Goal: Information Seeking & Learning: Learn about a topic

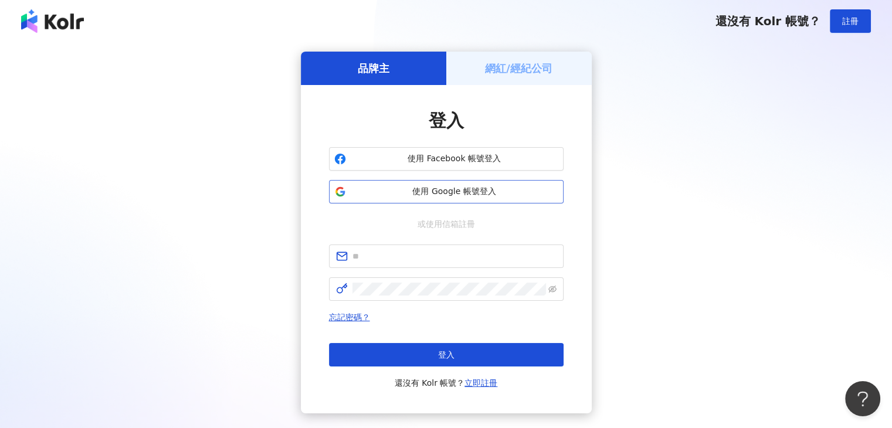
click at [469, 189] on span "使用 Google 帳號登入" at bounding box center [455, 192] width 208 height 12
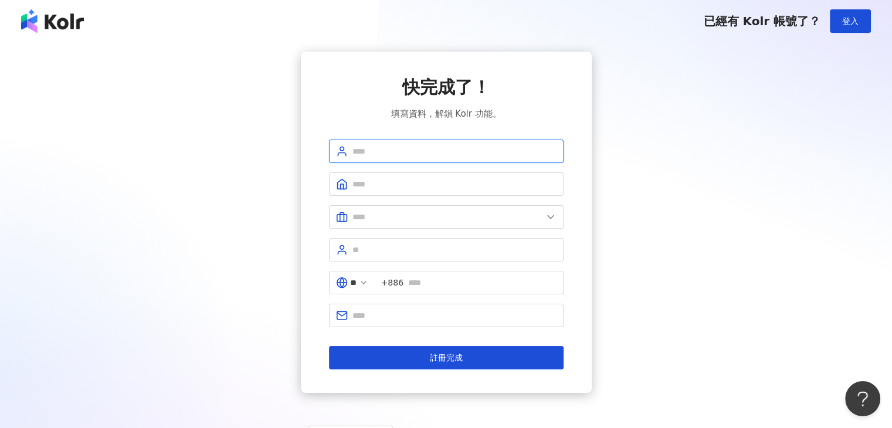
click at [429, 151] on input "text" at bounding box center [454, 151] width 204 height 13
type input "******"
click at [418, 186] on input "text" at bounding box center [454, 184] width 204 height 13
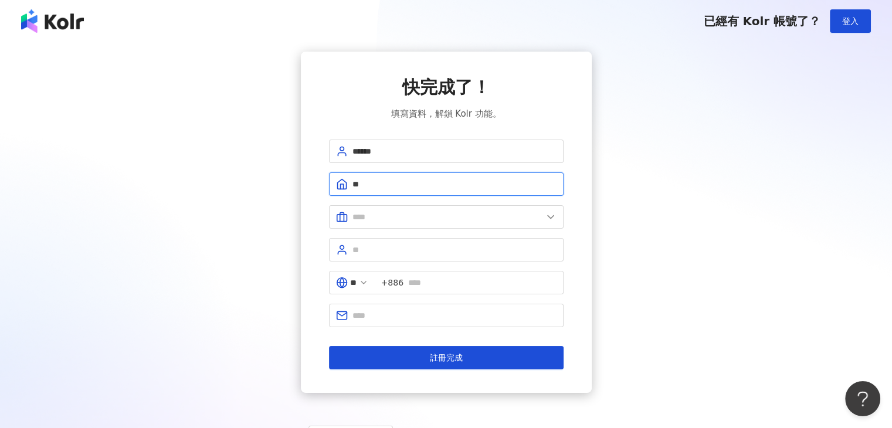
type input "*"
click at [853, 21] on span "登入" at bounding box center [850, 20] width 16 height 9
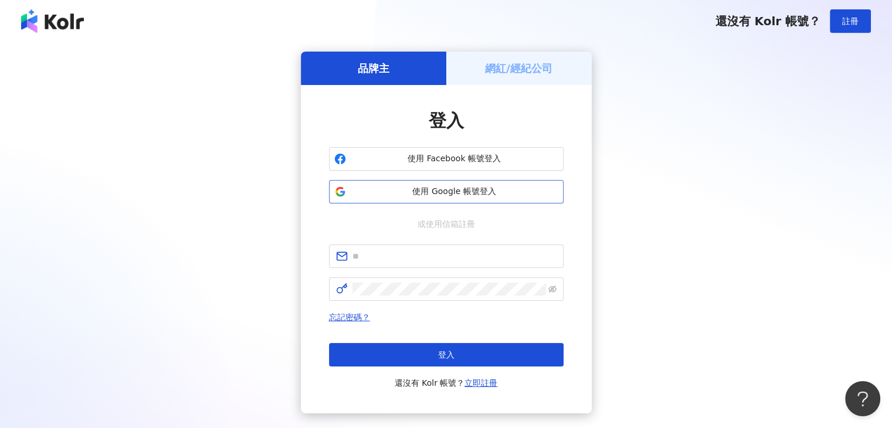
click at [422, 191] on span "使用 Google 帳號登入" at bounding box center [455, 192] width 208 height 12
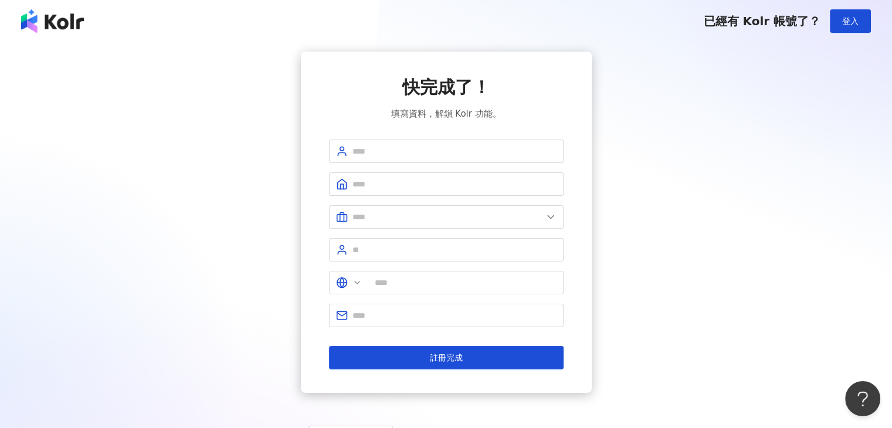
type input "**"
click at [437, 154] on input "text" at bounding box center [454, 151] width 204 height 13
type input "******"
click at [410, 193] on span at bounding box center [446, 183] width 235 height 23
type input "*"
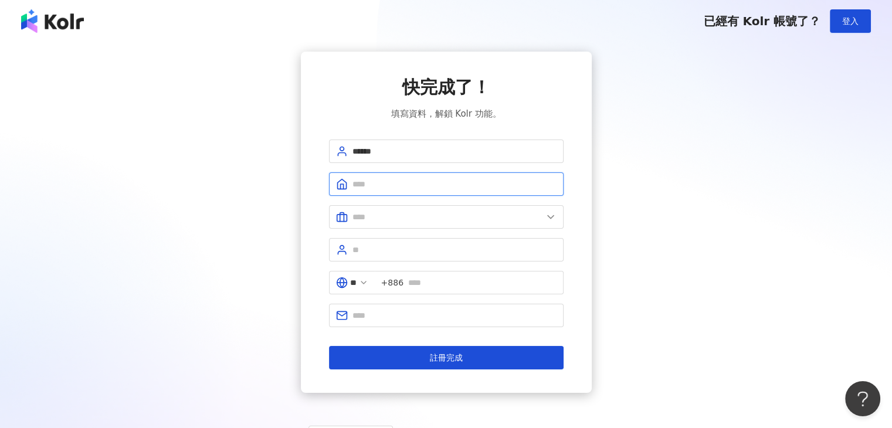
type input "*"
type input "******"
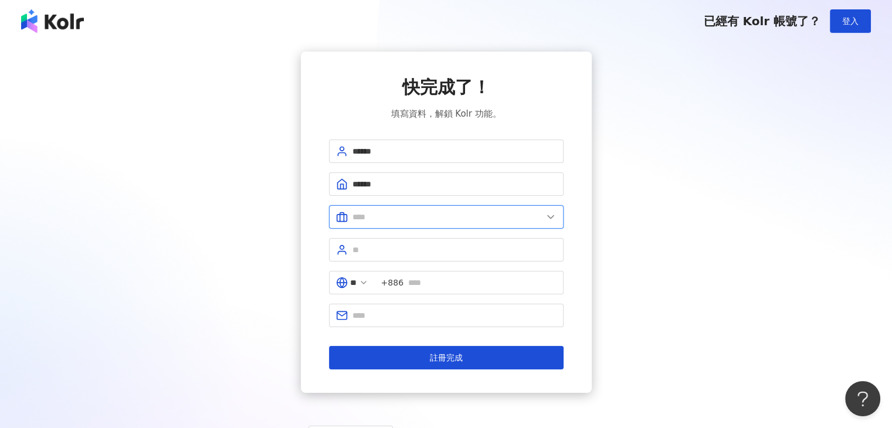
click at [479, 222] on input "text" at bounding box center [447, 217] width 190 height 13
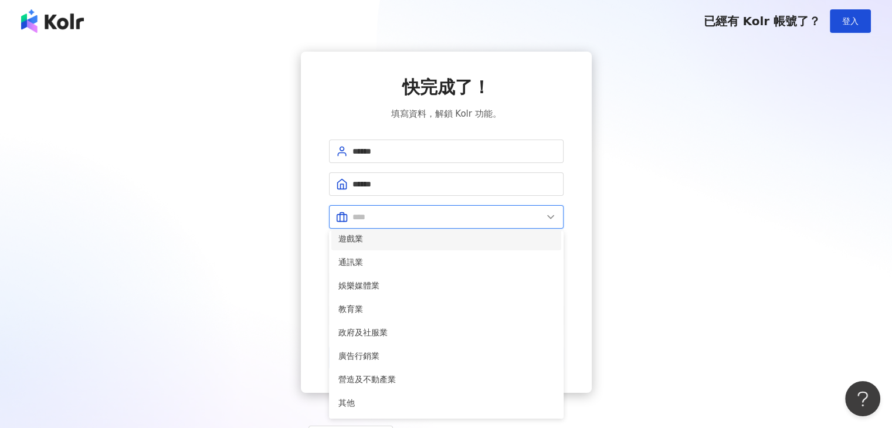
scroll to position [199, 0]
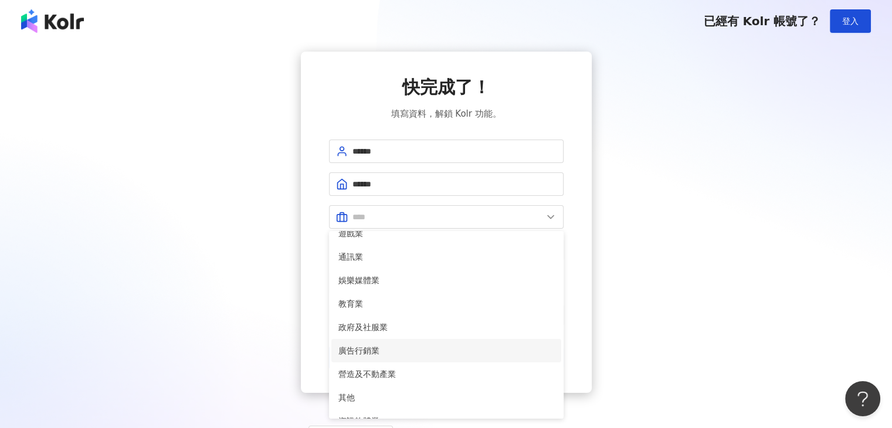
click at [379, 348] on span "廣告行銷業" at bounding box center [446, 350] width 216 height 13
type input "*****"
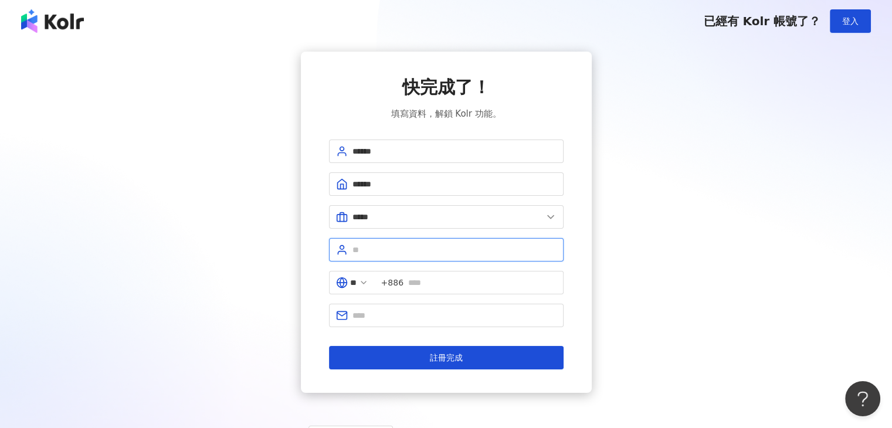
click at [428, 249] on input "text" at bounding box center [454, 249] width 204 height 13
type input "****"
click at [456, 288] on span "+886" at bounding box center [469, 282] width 189 height 23
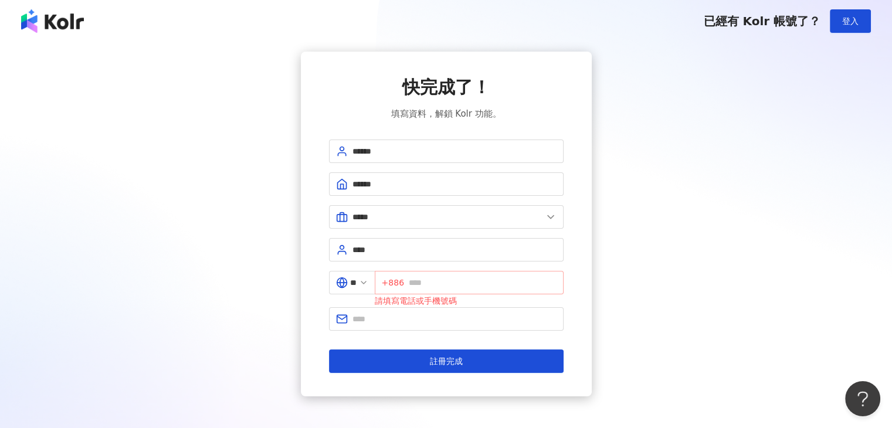
click at [456, 288] on span "+886" at bounding box center [469, 282] width 189 height 23
type input "**********"
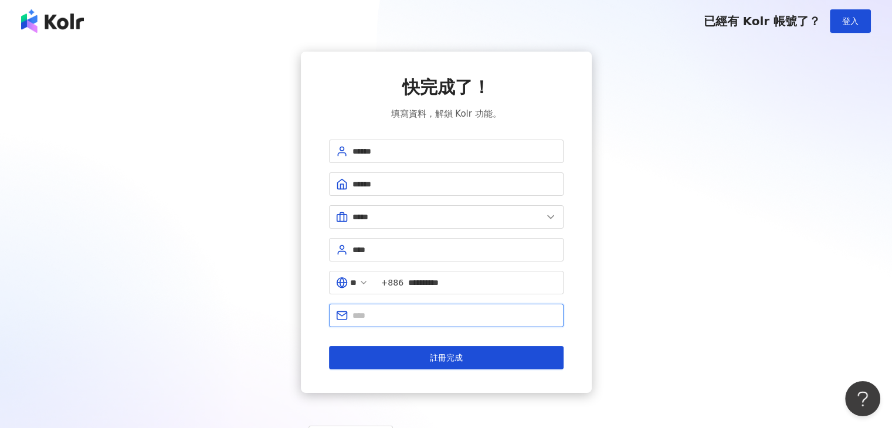
click at [376, 318] on input "text" at bounding box center [454, 315] width 204 height 13
paste input "**********"
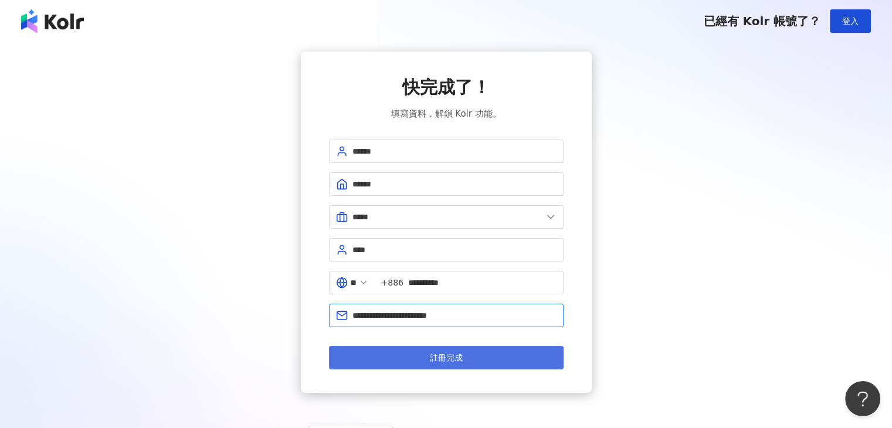
type input "**********"
click at [422, 360] on button "註冊完成" at bounding box center [446, 357] width 235 height 23
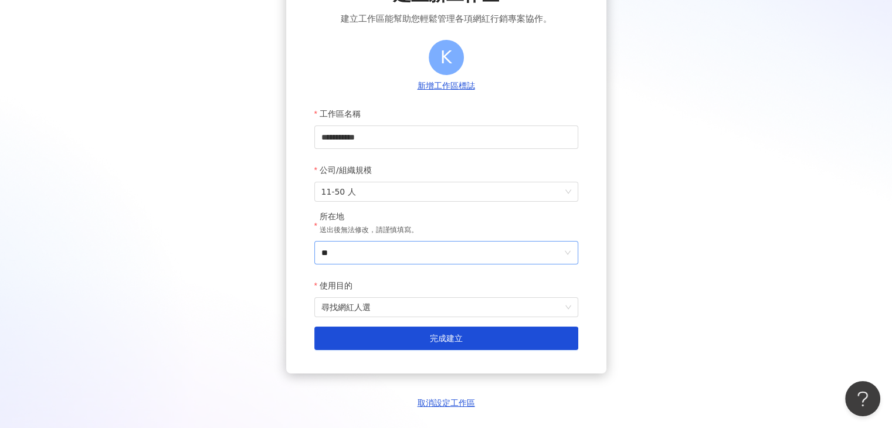
scroll to position [94, 0]
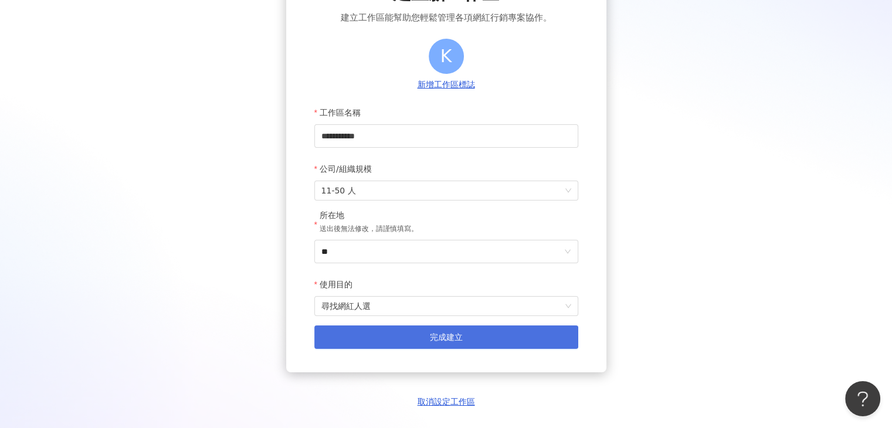
click at [441, 341] on span "完成建立" at bounding box center [446, 337] width 33 height 9
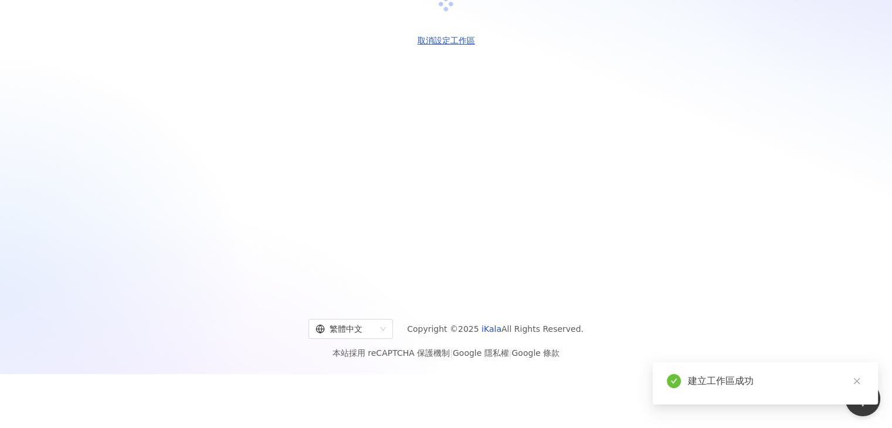
scroll to position [0, 0]
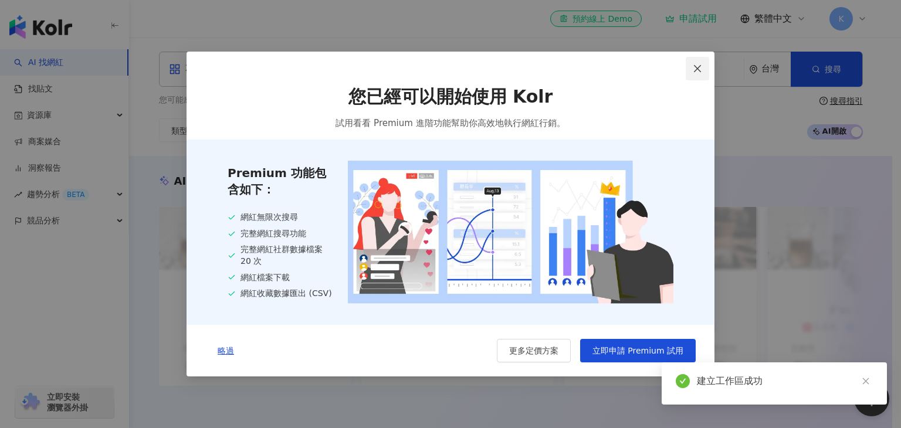
click at [698, 69] on icon "close" at bounding box center [697, 68] width 9 height 9
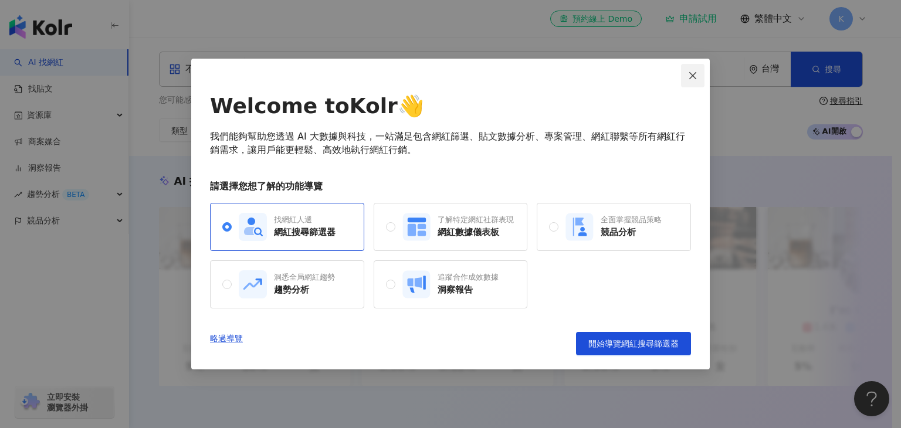
click at [695, 73] on icon "close" at bounding box center [692, 75] width 7 height 7
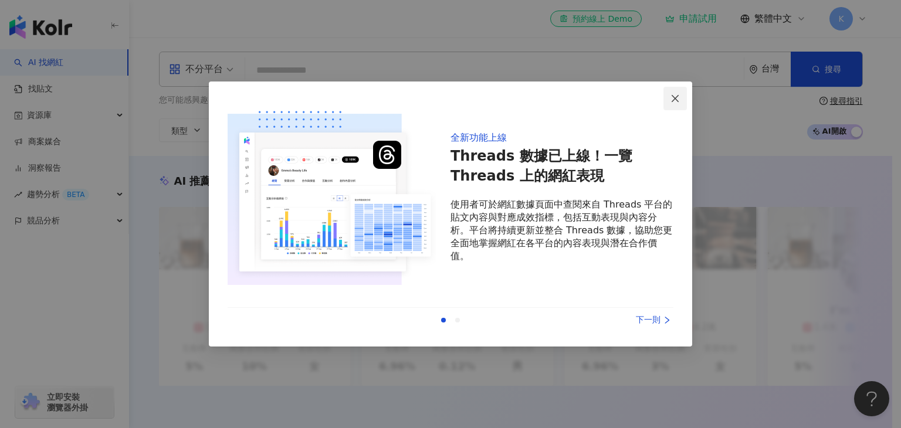
click at [672, 99] on icon "close" at bounding box center [674, 98] width 9 height 9
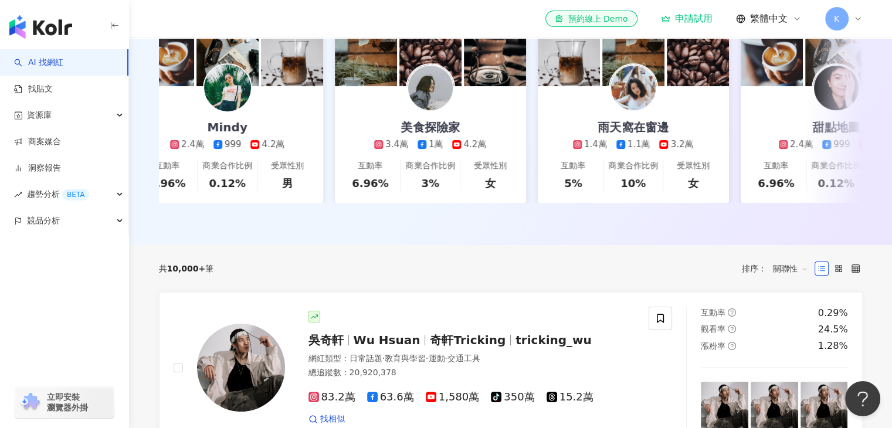
scroll to position [0, 850]
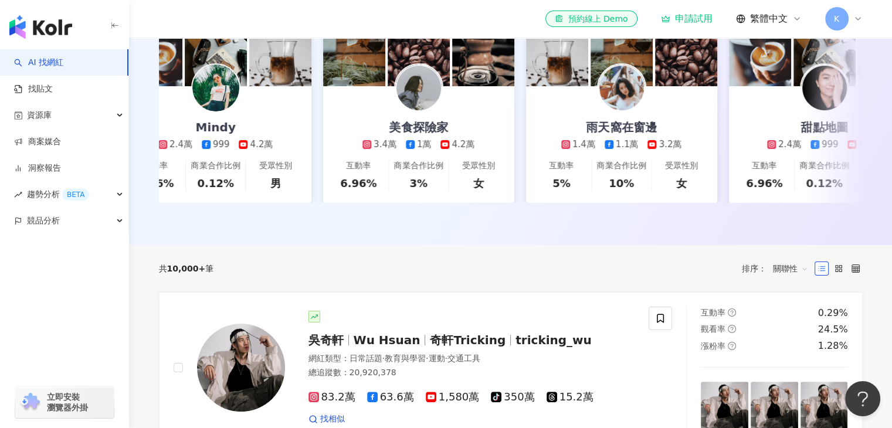
click at [831, 23] on span "K" at bounding box center [836, 18] width 23 height 23
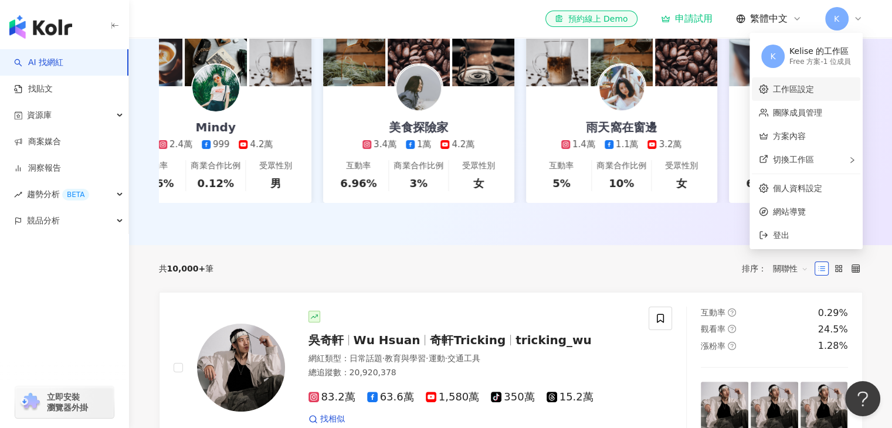
click at [814, 94] on link "工作區設定" at bounding box center [793, 88] width 41 height 9
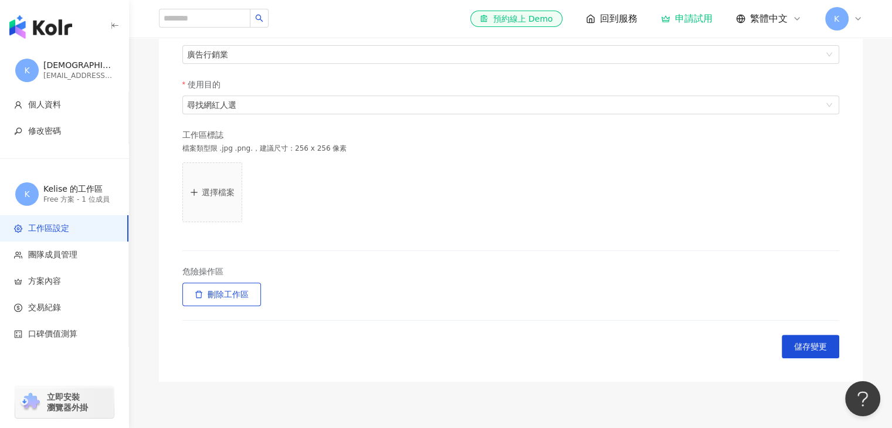
scroll to position [351, 0]
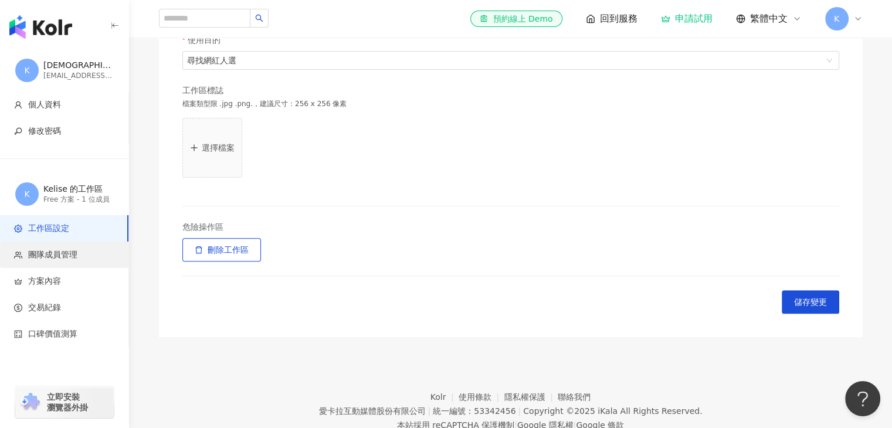
click at [77, 256] on span "團隊成員管理" at bounding box center [66, 255] width 105 height 12
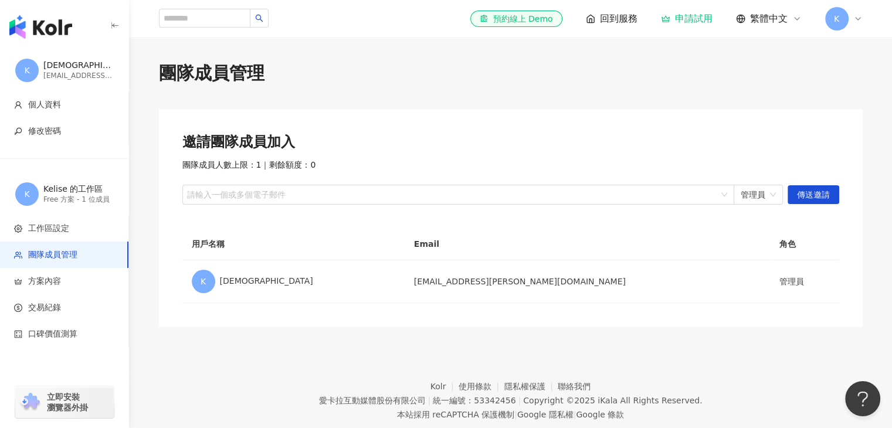
click at [65, 79] on div "kelise.chen@awesomeart.tw" at bounding box center [78, 76] width 70 height 10
click at [59, 19] on img "button" at bounding box center [40, 26] width 63 height 23
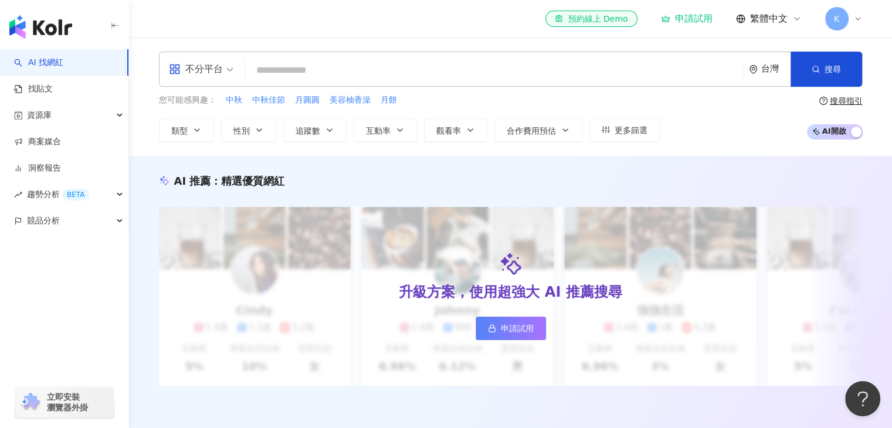
click at [297, 66] on input "search" at bounding box center [494, 70] width 489 height 22
click at [202, 74] on div "不分平台" at bounding box center [196, 69] width 54 height 19
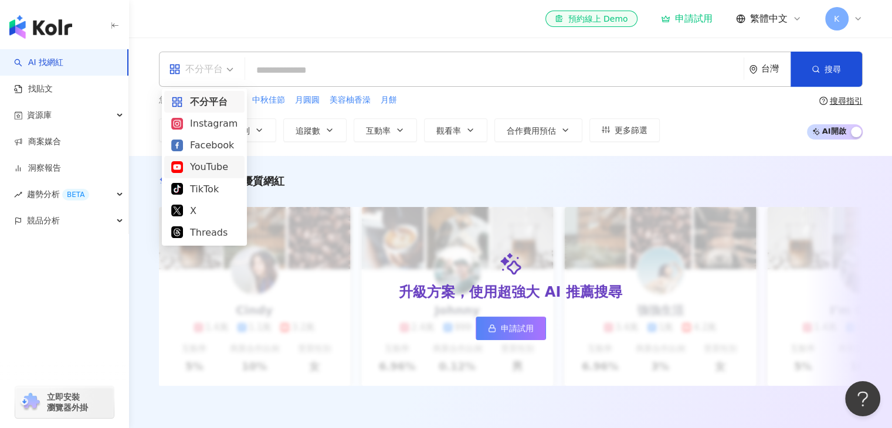
click at [213, 175] on div "YouTube" at bounding box center [204, 167] width 80 height 22
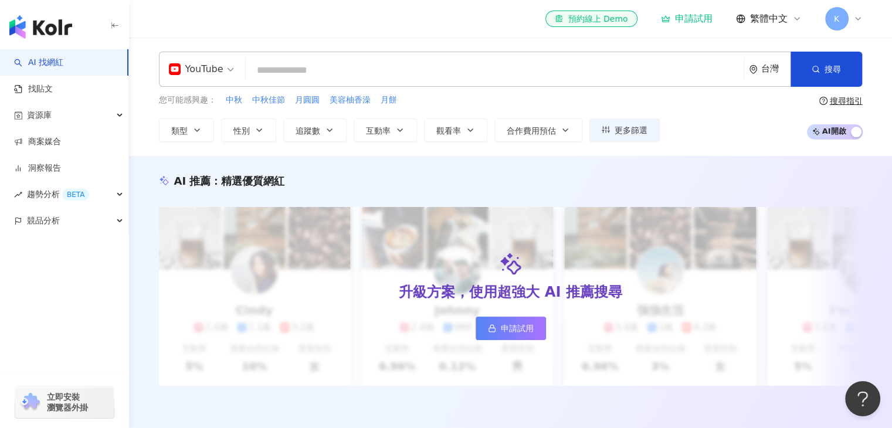
click at [332, 72] on input "search" at bounding box center [494, 70] width 488 height 22
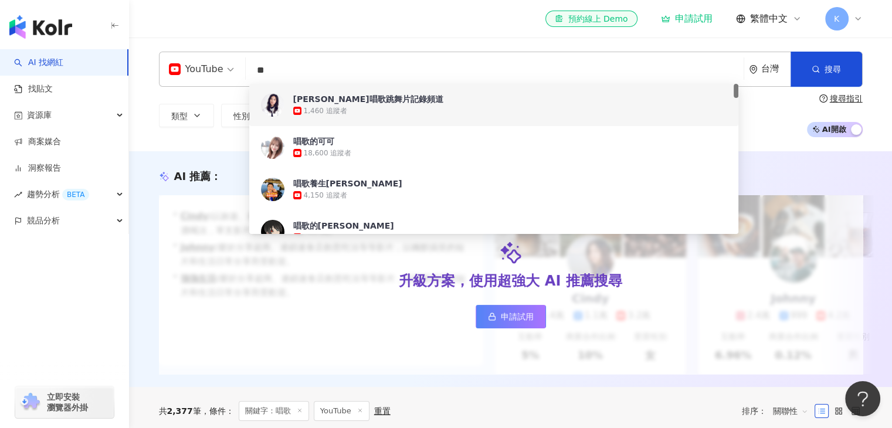
type input "**"
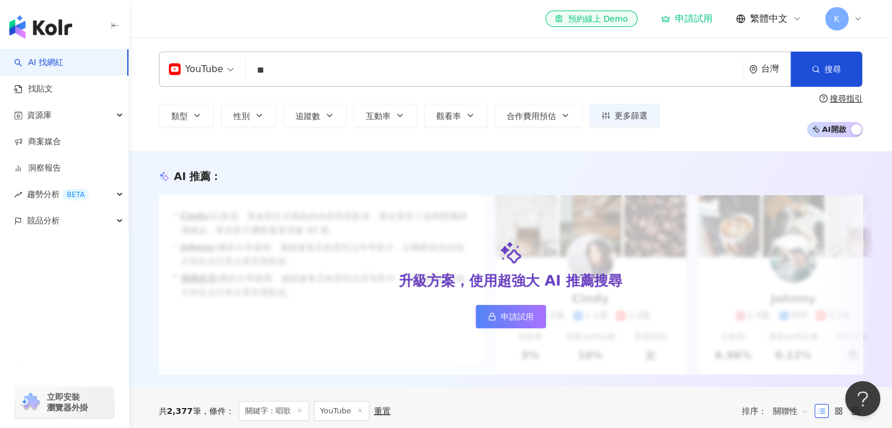
click at [169, 143] on div "YouTube ** 台灣 搜尋 7bfdb426-6b8c-4d64-9d3a-b538e740c676 80455e49-210c-41b7-95c9-1…" at bounding box center [510, 95] width 763 height 114
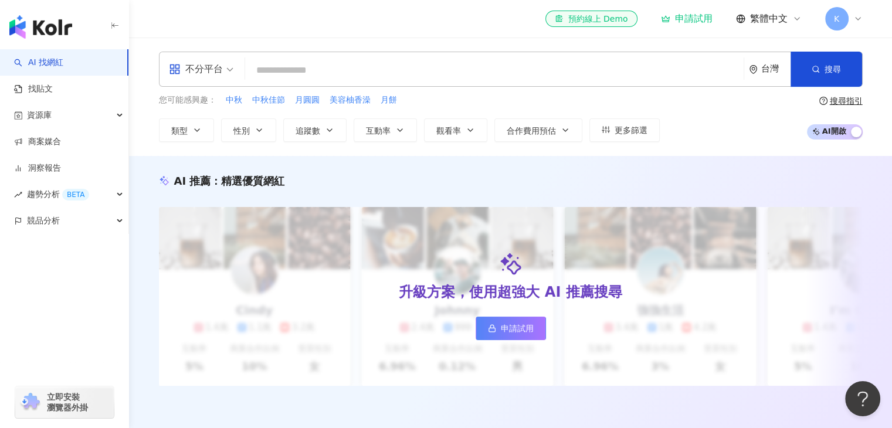
click at [835, 22] on span "K" at bounding box center [836, 18] width 5 height 13
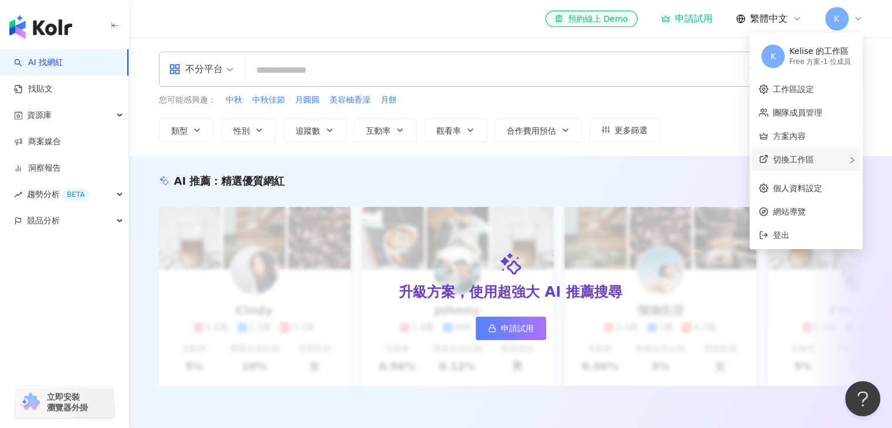
click at [786, 165] on div "切換工作區" at bounding box center [806, 159] width 108 height 23
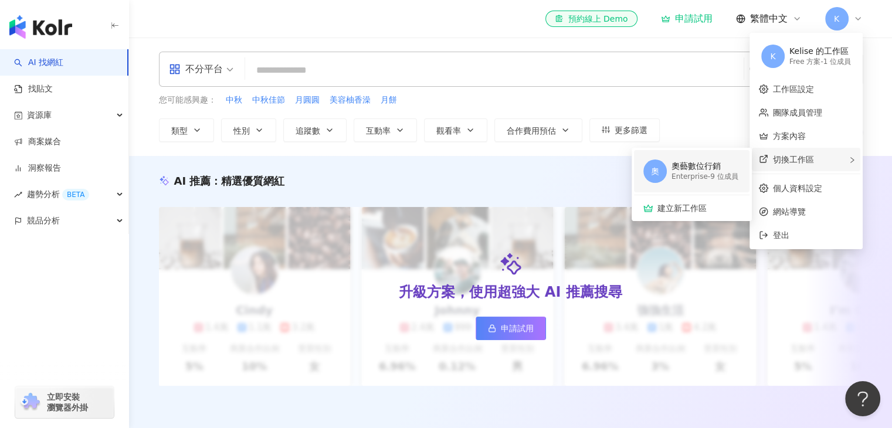
click at [703, 175] on div "Enterprise - 9 位成員" at bounding box center [704, 177] width 67 height 10
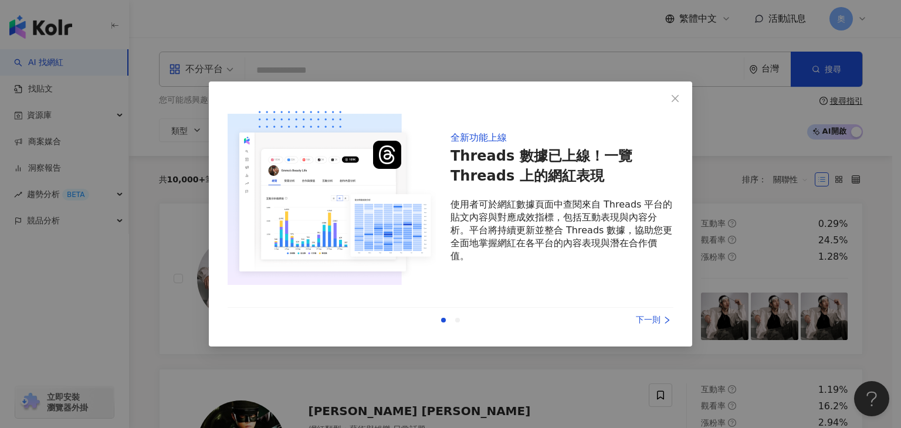
click at [644, 322] on div "下一則" at bounding box center [629, 320] width 88 height 13
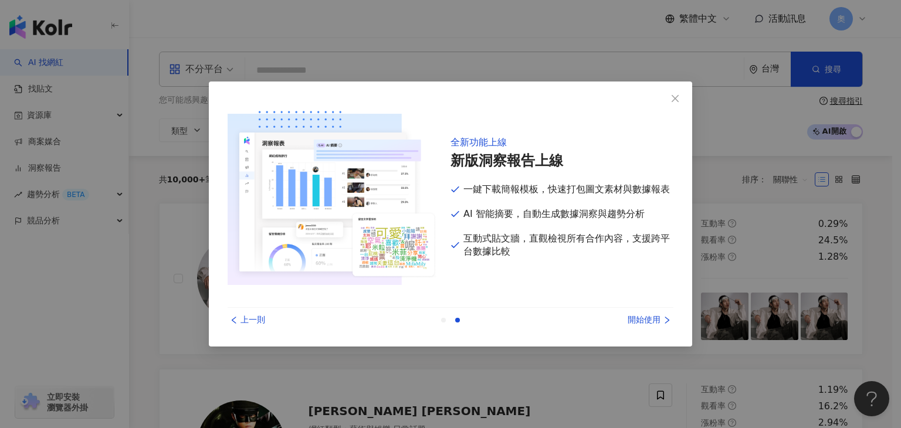
click at [644, 322] on div "開始使用" at bounding box center [629, 320] width 88 height 13
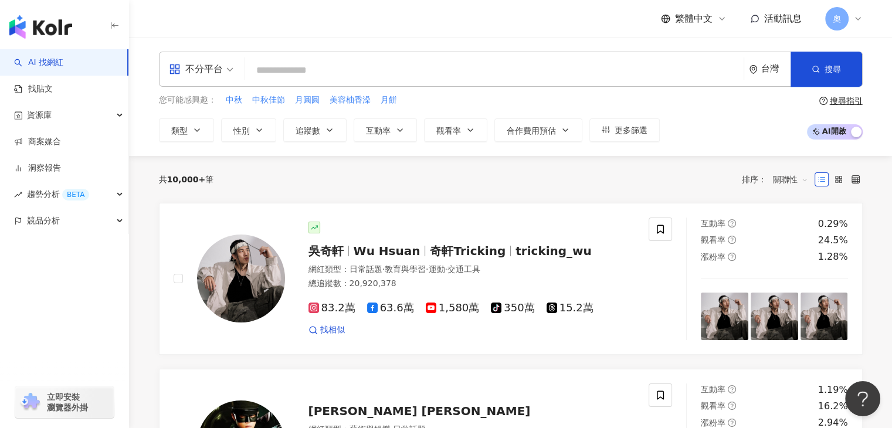
click at [401, 77] on input "search" at bounding box center [494, 70] width 489 height 22
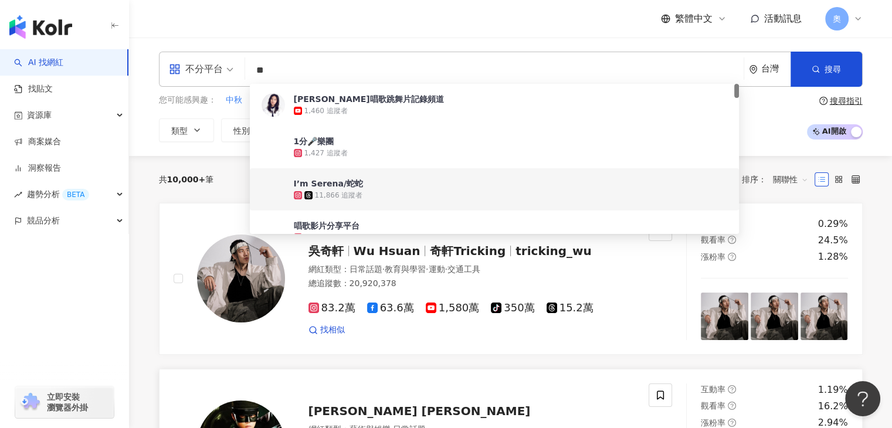
type input "**"
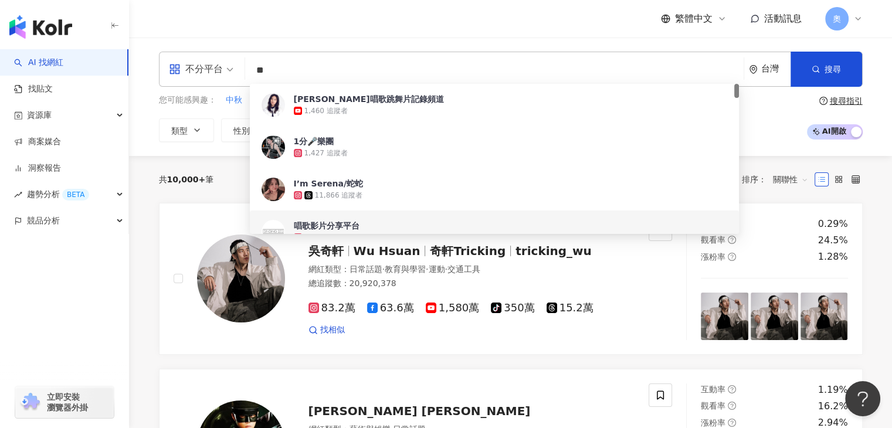
click at [233, 188] on div "共 10,000+ 筆 排序： 關聯性" at bounding box center [511, 179] width 704 height 19
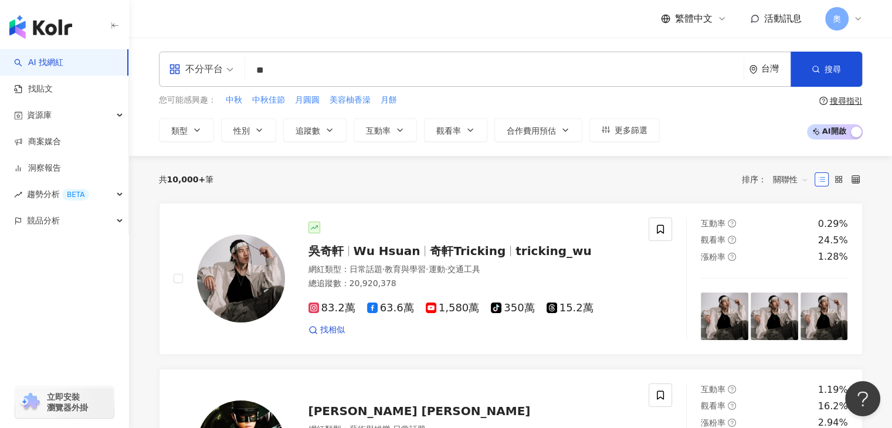
click at [513, 31] on div "繁體中文 活動訊息 奧" at bounding box center [511, 19] width 704 height 38
click at [310, 79] on input "**" at bounding box center [494, 70] width 489 height 22
click at [825, 78] on button "搜尋" at bounding box center [826, 69] width 72 height 35
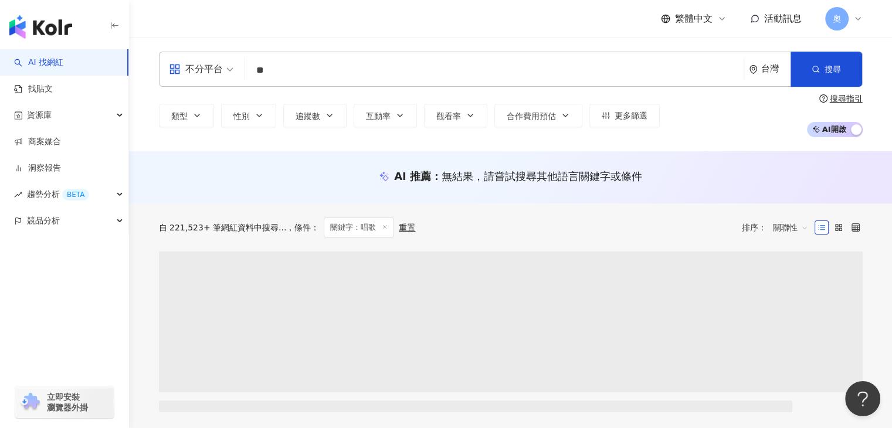
click at [226, 73] on span "不分平台" at bounding box center [201, 69] width 65 height 19
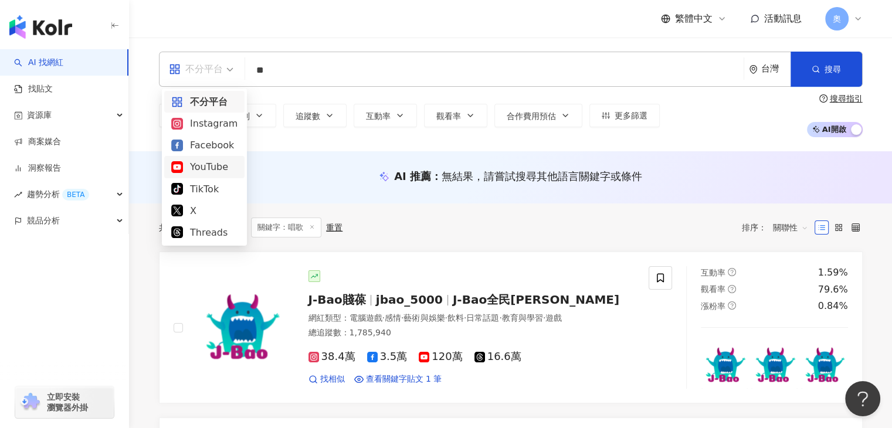
click at [223, 166] on div "YouTube" at bounding box center [204, 167] width 66 height 15
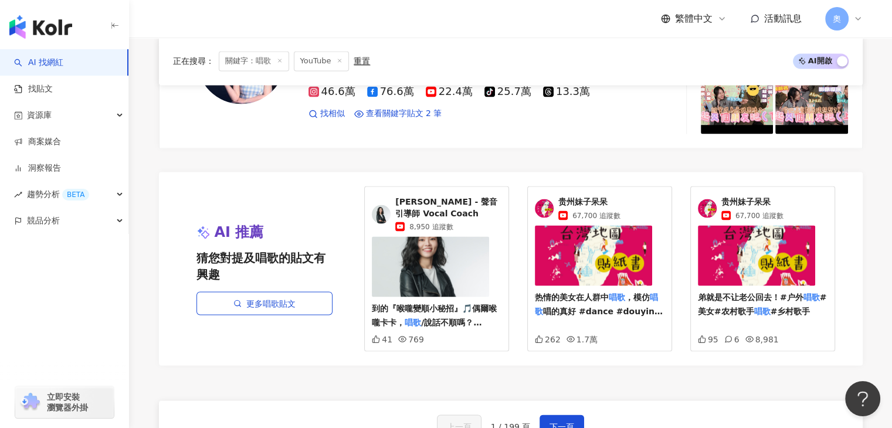
scroll to position [2228, 0]
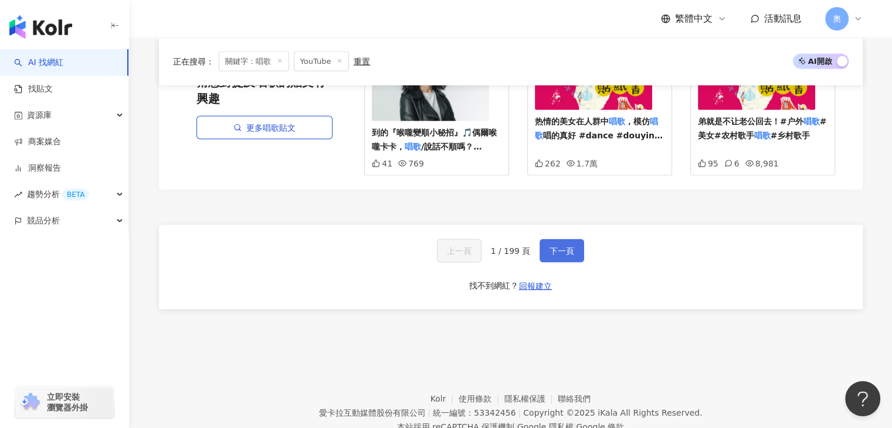
click at [578, 239] on button "下一頁" at bounding box center [562, 250] width 45 height 23
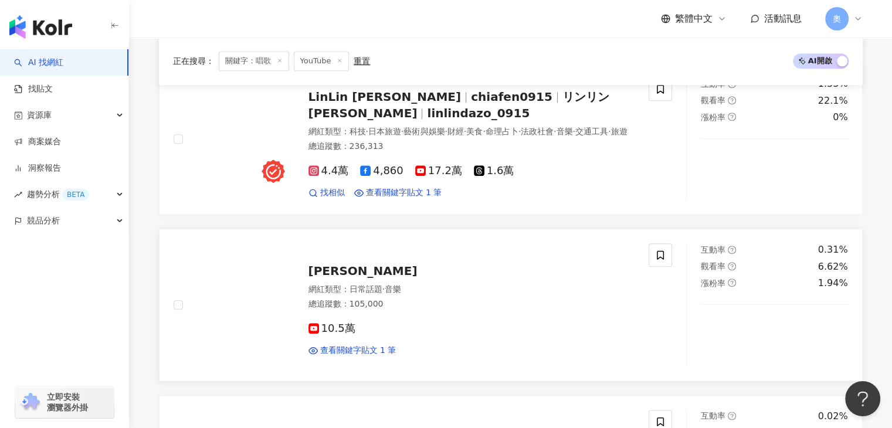
scroll to position [1203, 0]
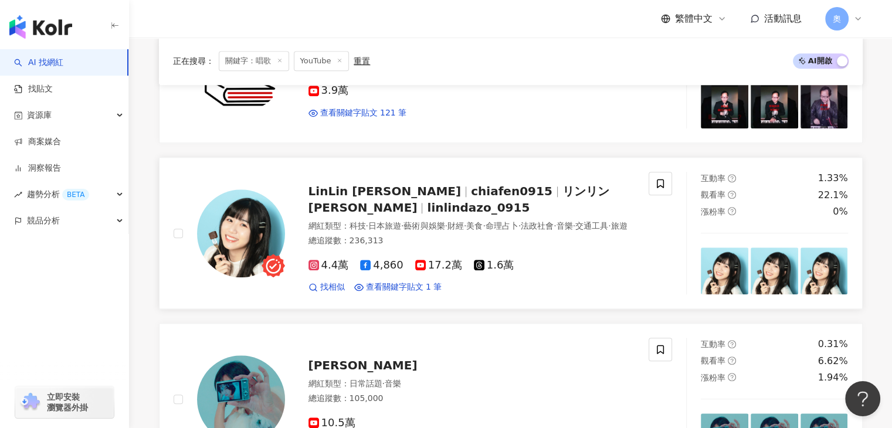
click at [471, 184] on span "chiafen0915" at bounding box center [512, 191] width 82 height 14
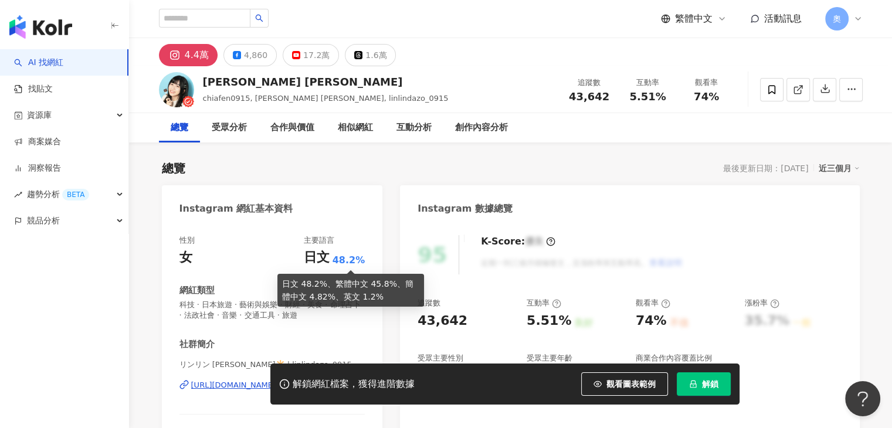
scroll to position [59, 0]
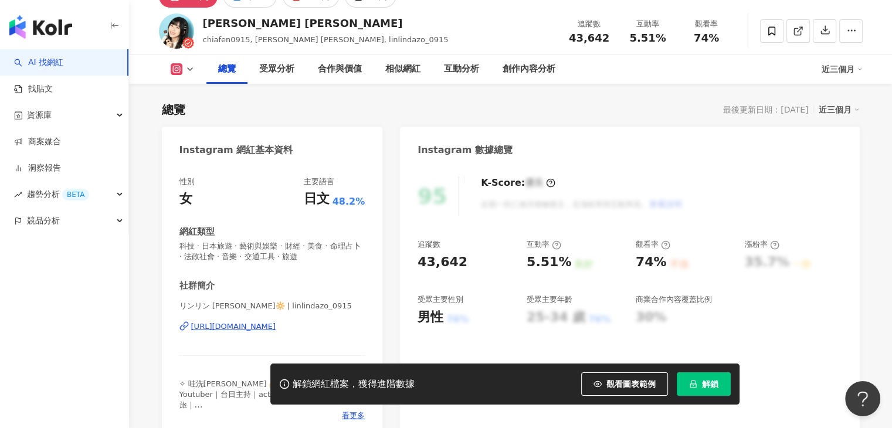
click at [276, 324] on div "https://www.instagram.com/linlindazo_0915/" at bounding box center [233, 326] width 85 height 11
click at [255, 326] on div "https://www.instagram.com/linlindazo_0915/" at bounding box center [233, 326] width 85 height 11
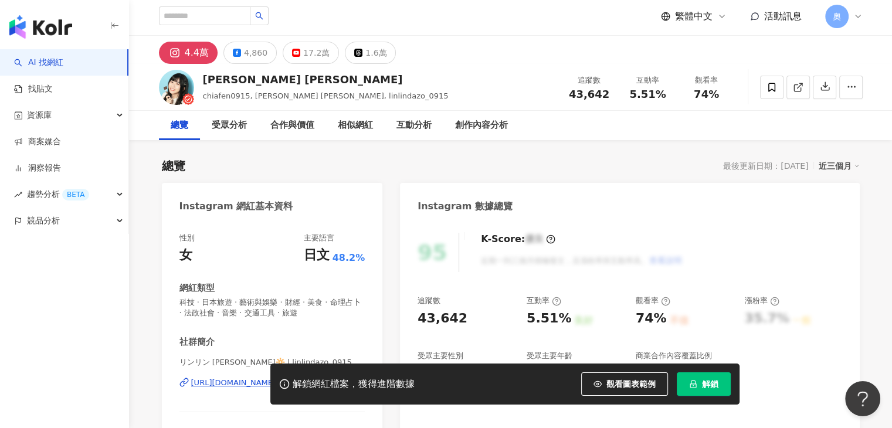
scroll to position [0, 0]
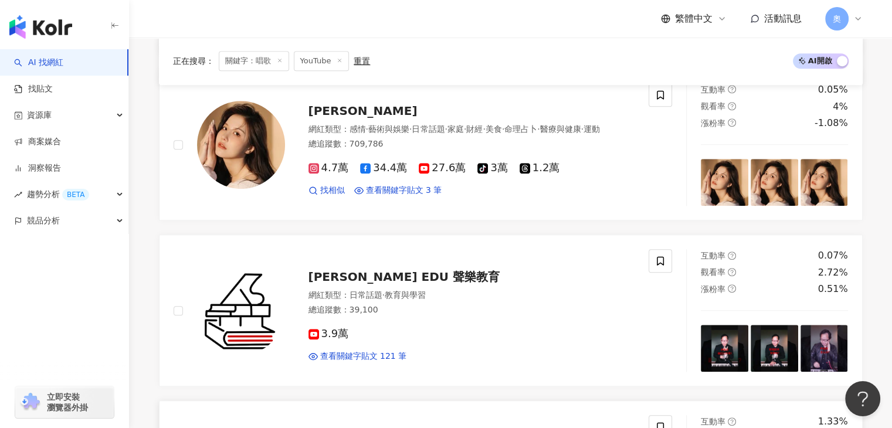
scroll to position [875, 0]
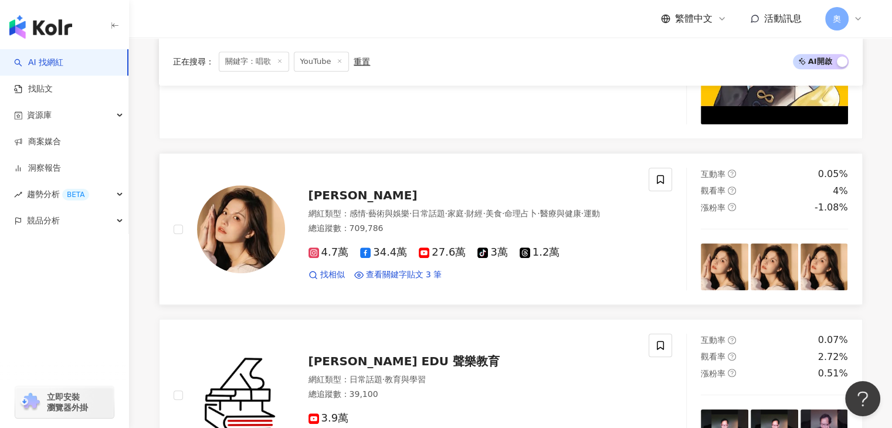
click at [321, 188] on span "蕭小M" at bounding box center [362, 195] width 109 height 14
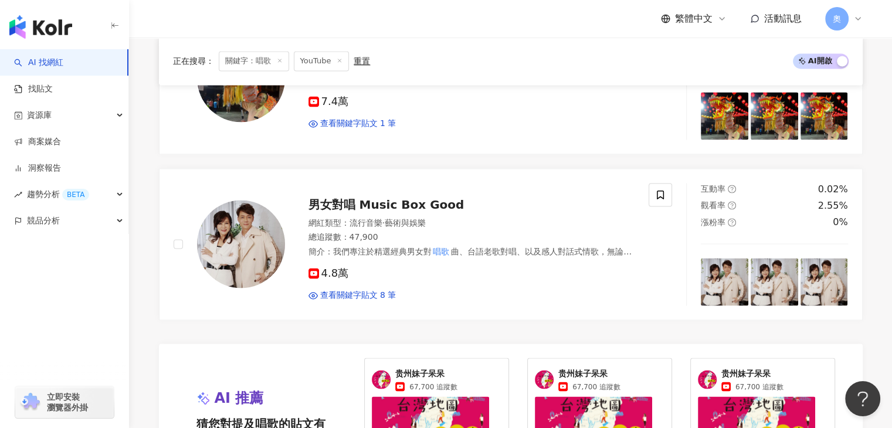
scroll to position [1813, 0]
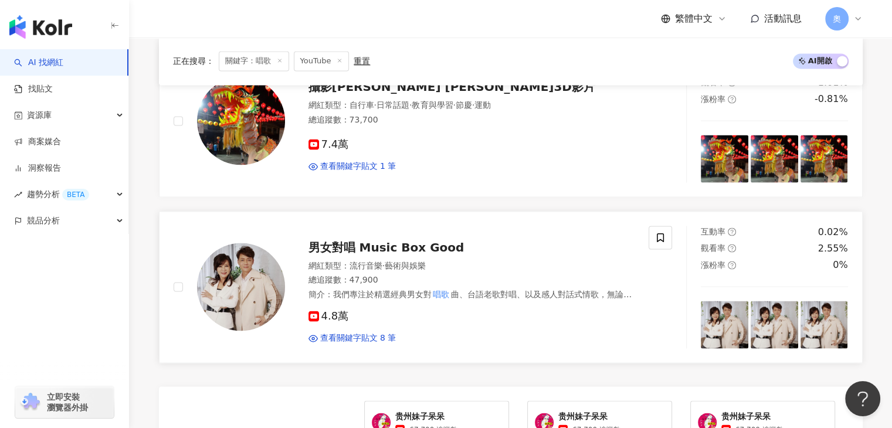
click at [410, 240] on span "男女對唱 Music Box Good" at bounding box center [386, 247] width 156 height 14
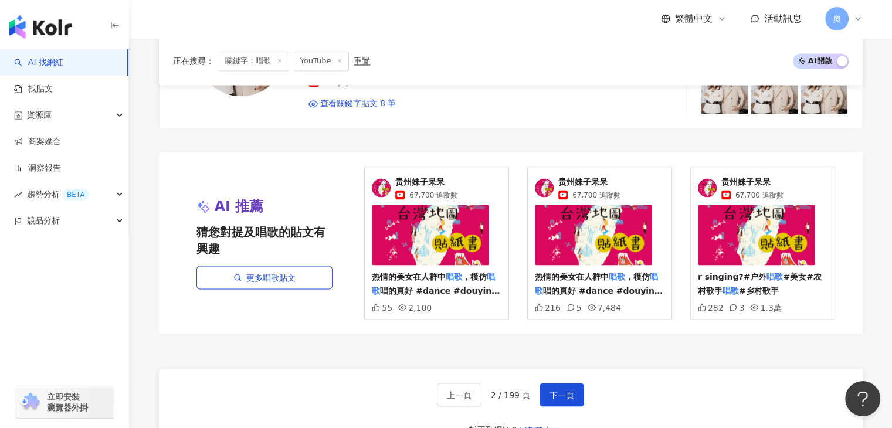
scroll to position [2224, 0]
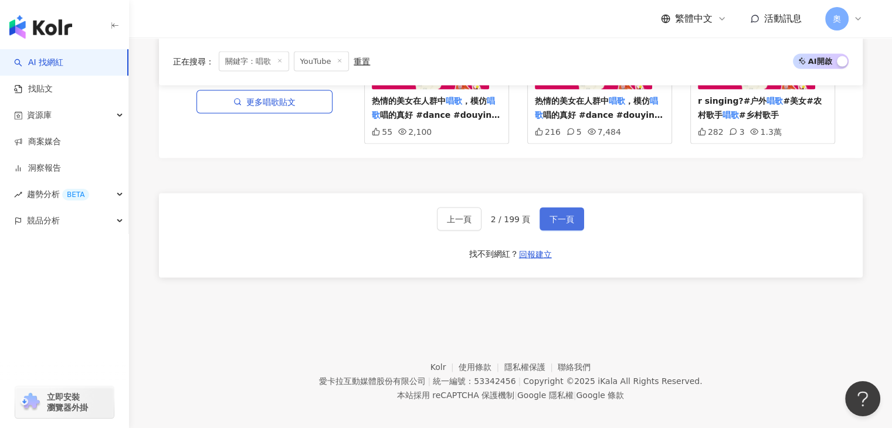
click at [568, 214] on span "下一頁" at bounding box center [561, 218] width 25 height 9
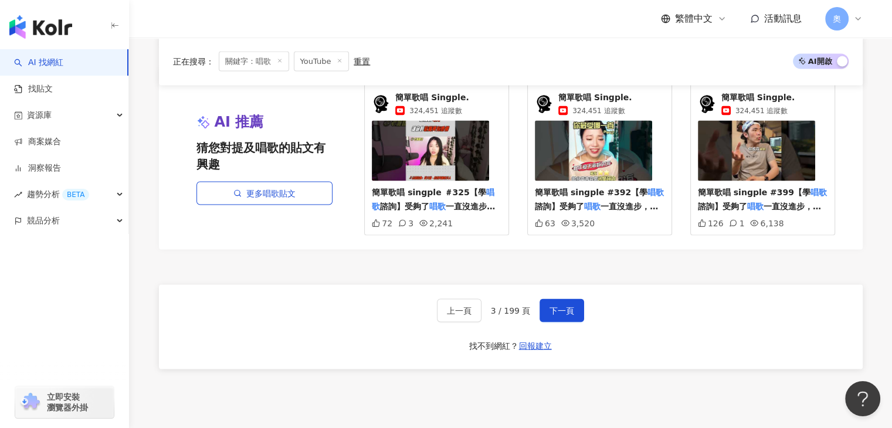
scroll to position [2252, 0]
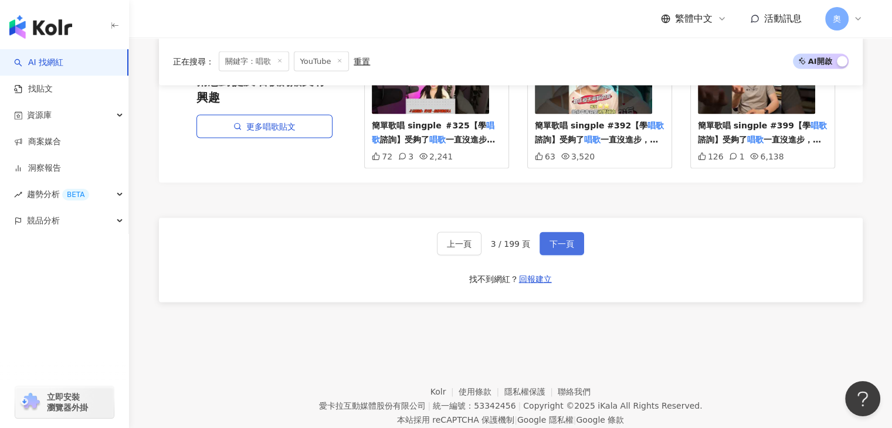
click at [567, 240] on span "下一頁" at bounding box center [561, 243] width 25 height 9
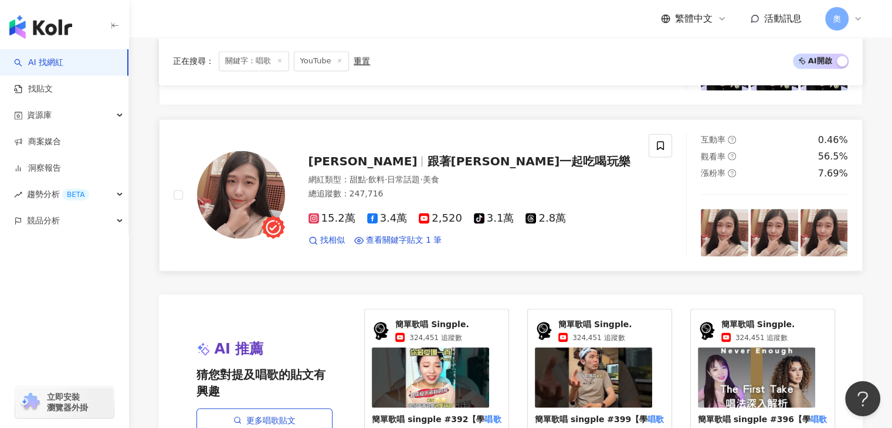
scroll to position [2193, 0]
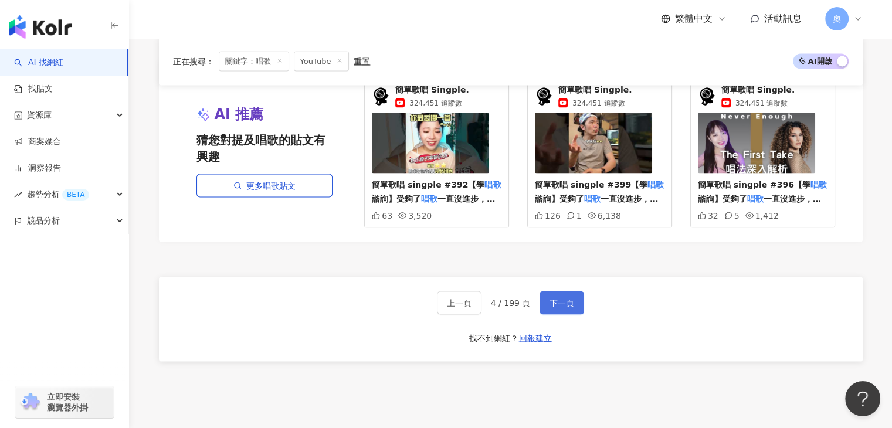
click at [562, 301] on span "下一頁" at bounding box center [561, 302] width 25 height 9
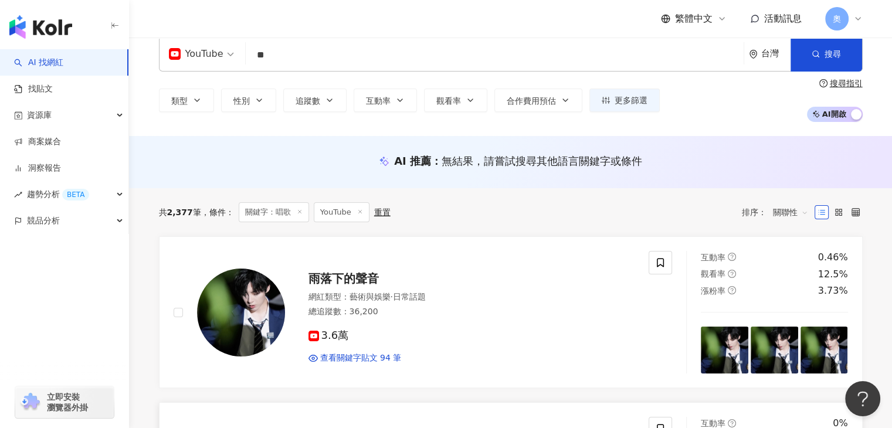
scroll to position [0, 0]
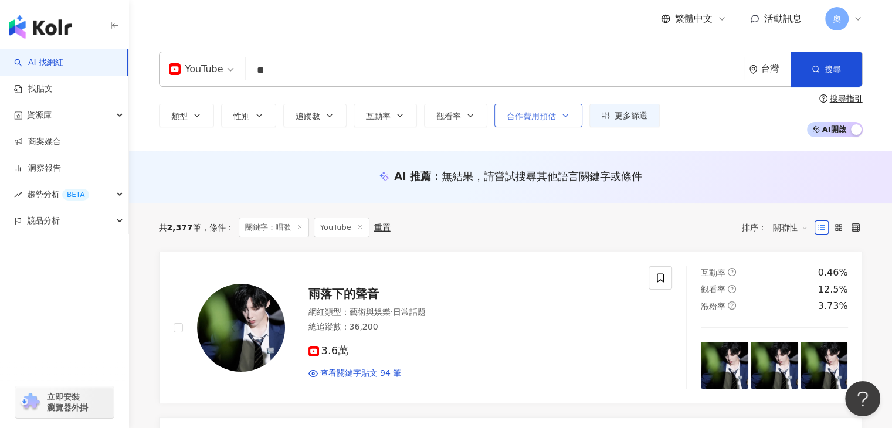
click at [537, 119] on span "合作費用預估" at bounding box center [531, 115] width 49 height 9
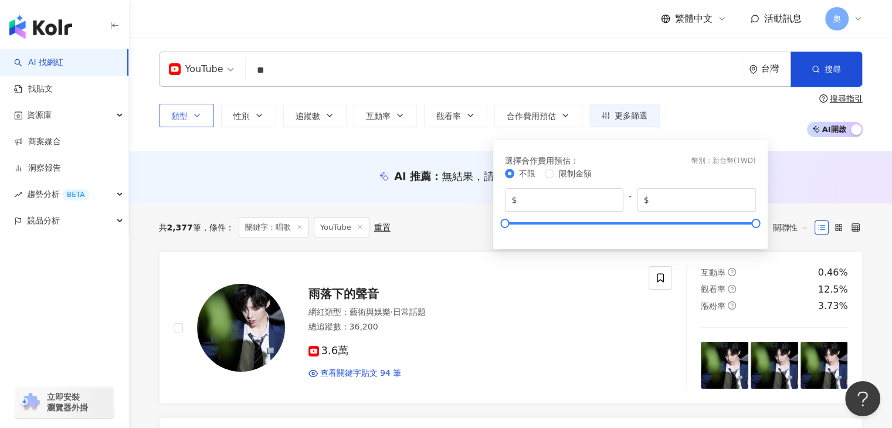
click at [185, 115] on span "類型" at bounding box center [179, 115] width 16 height 9
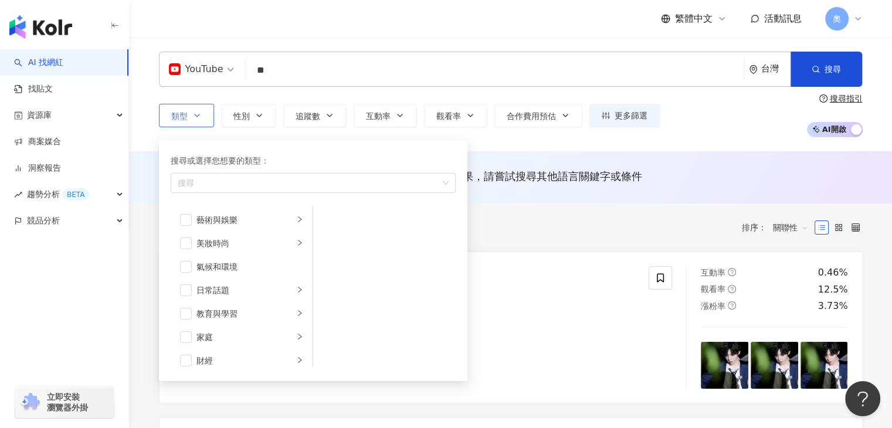
click at [185, 115] on span "類型" at bounding box center [179, 115] width 16 height 9
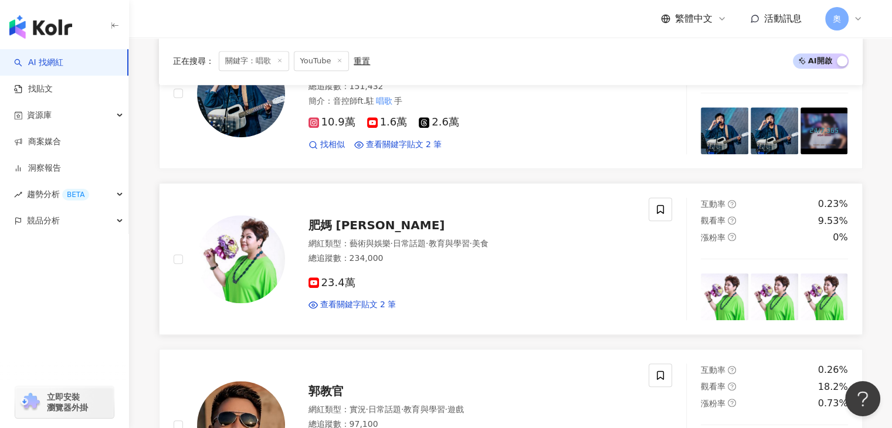
scroll to position [1114, 0]
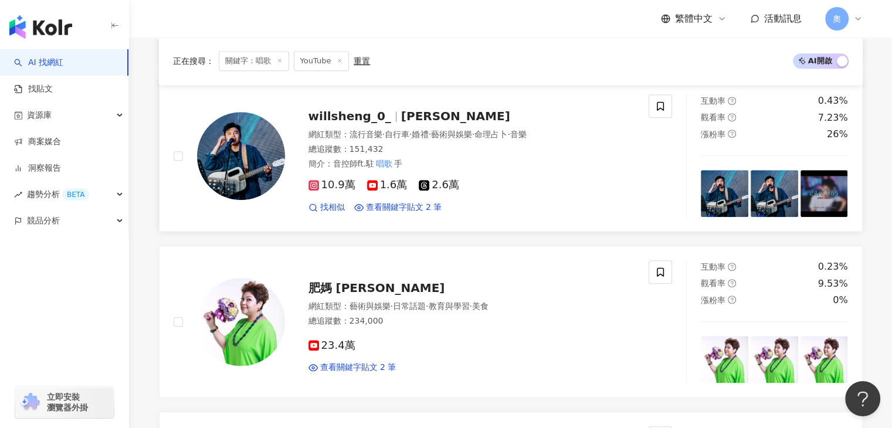
click at [384, 109] on span "willsheng_0_" at bounding box center [354, 116] width 93 height 14
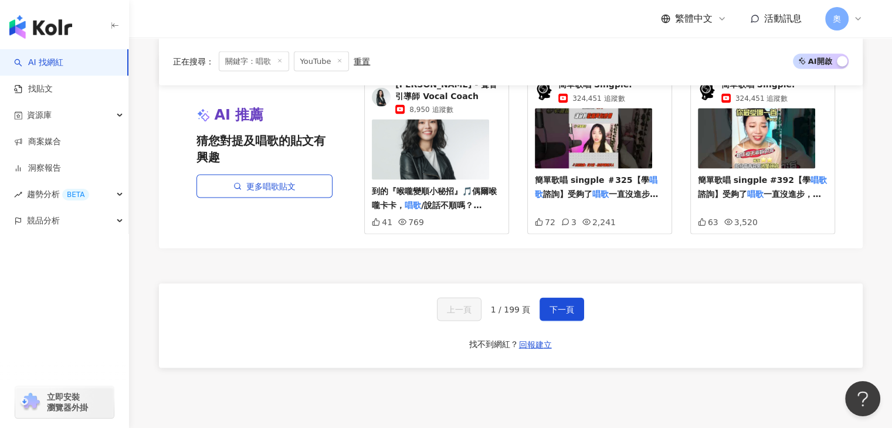
scroll to position [2111, 0]
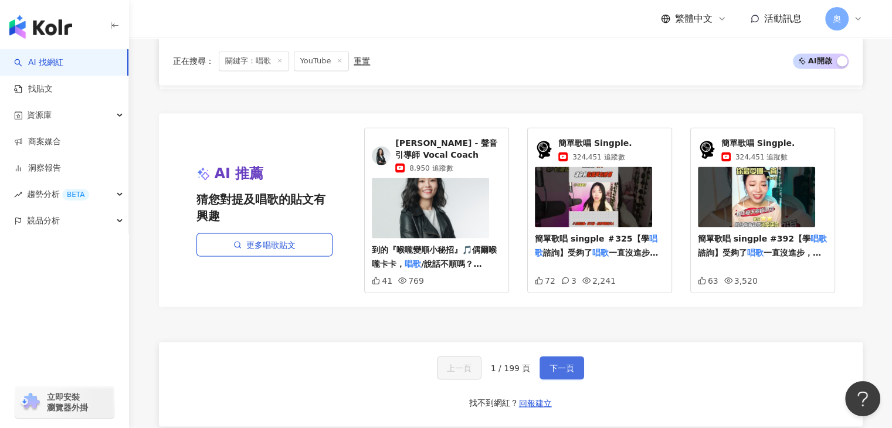
click at [554, 356] on button "下一頁" at bounding box center [562, 367] width 45 height 23
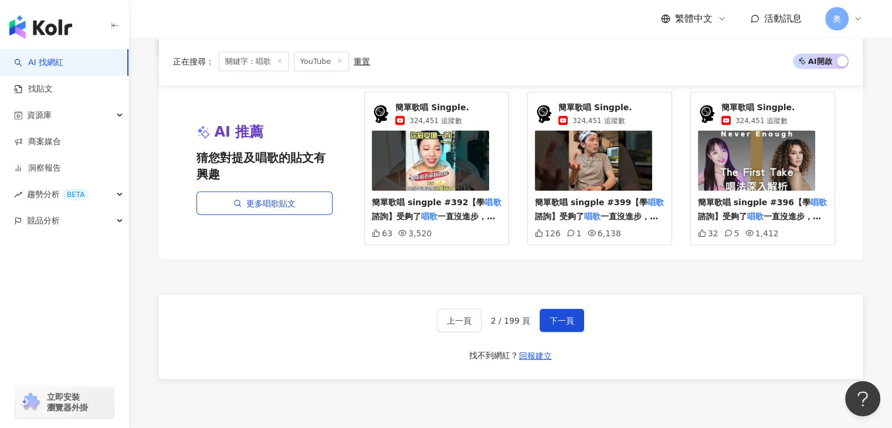
scroll to position [2390, 0]
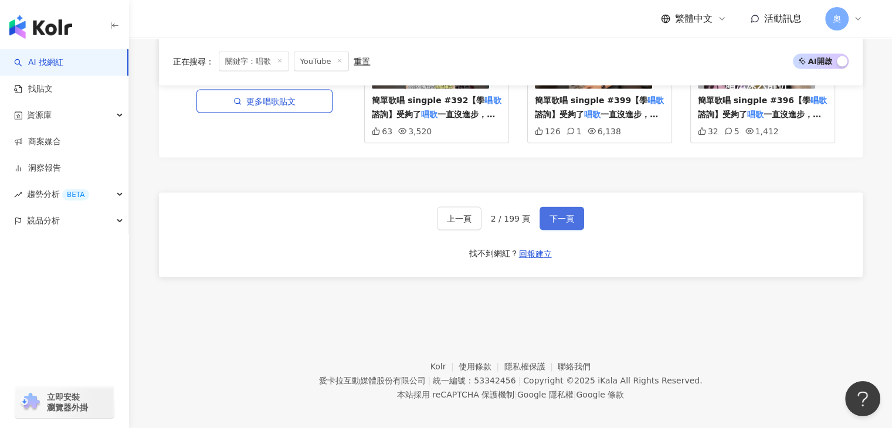
click at [569, 214] on span "下一頁" at bounding box center [561, 218] width 25 height 9
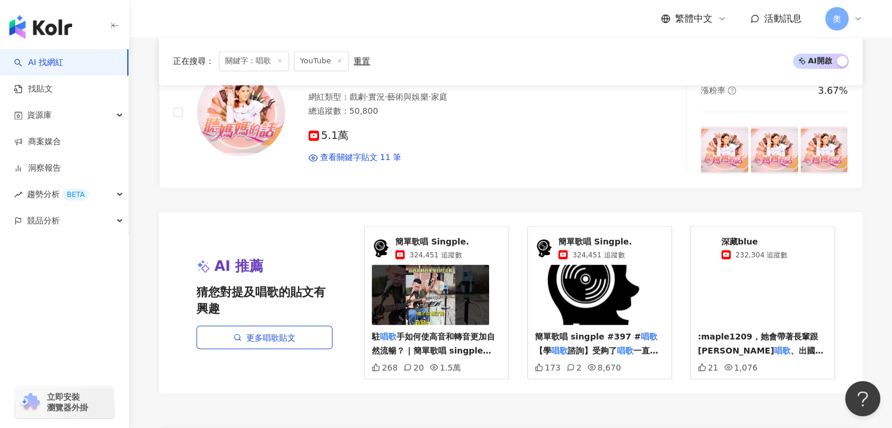
scroll to position [2165, 0]
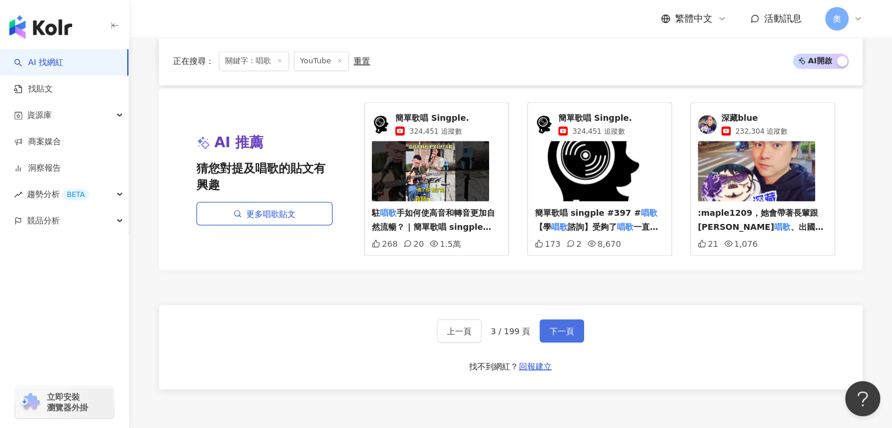
click at [573, 324] on button "下一頁" at bounding box center [562, 330] width 45 height 23
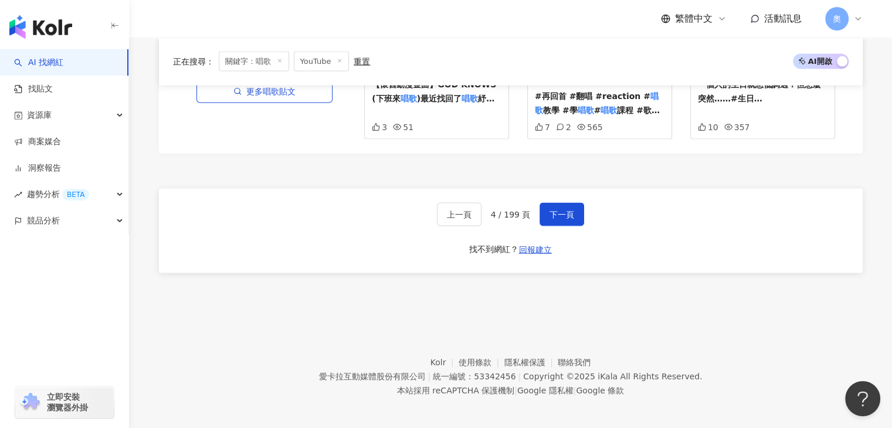
scroll to position [2294, 0]
click at [561, 212] on span "下一頁" at bounding box center [561, 213] width 25 height 9
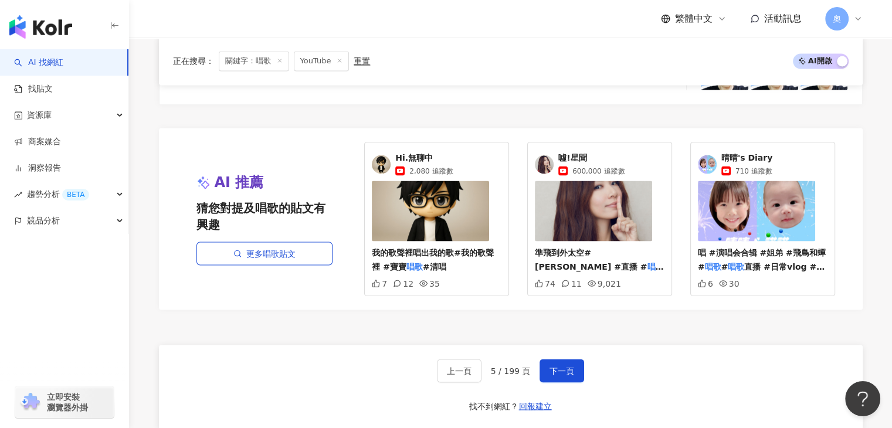
scroll to position [2165, 0]
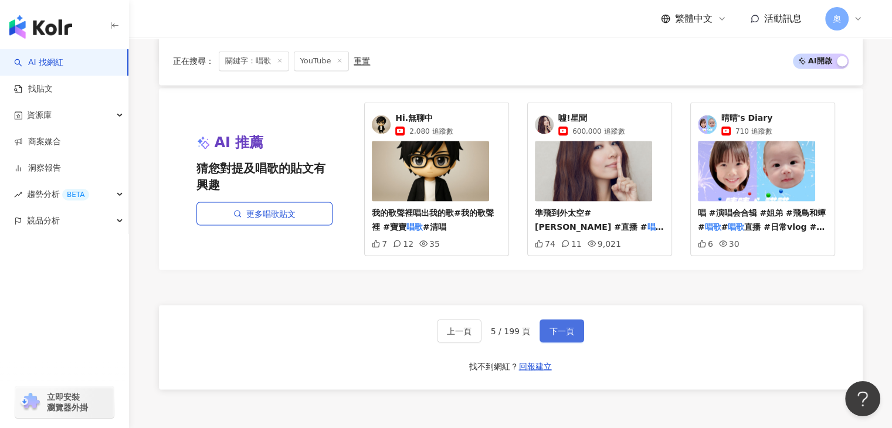
click at [568, 330] on span "下一頁" at bounding box center [561, 330] width 25 height 9
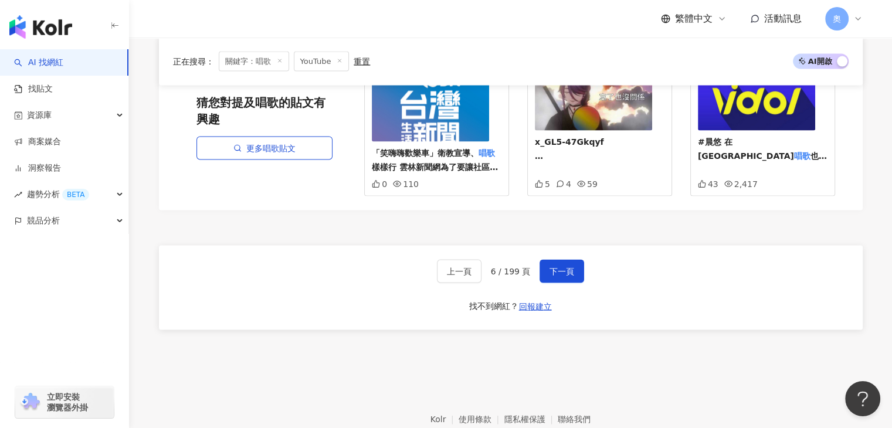
scroll to position [2294, 0]
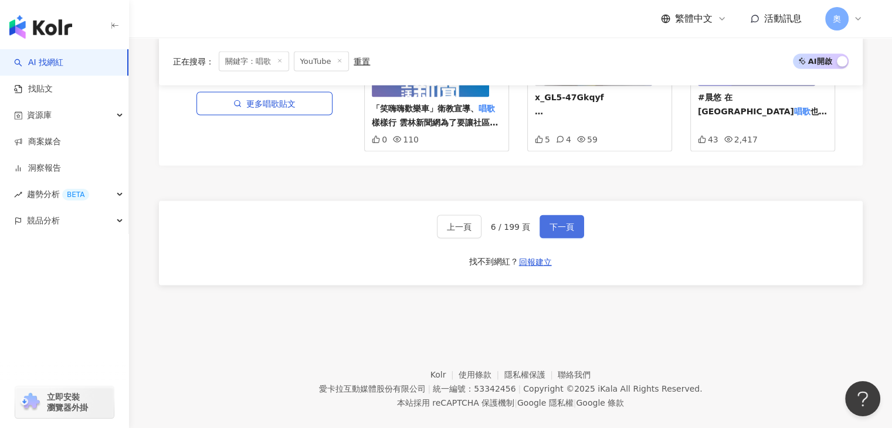
click at [563, 222] on span "下一頁" at bounding box center [561, 226] width 25 height 9
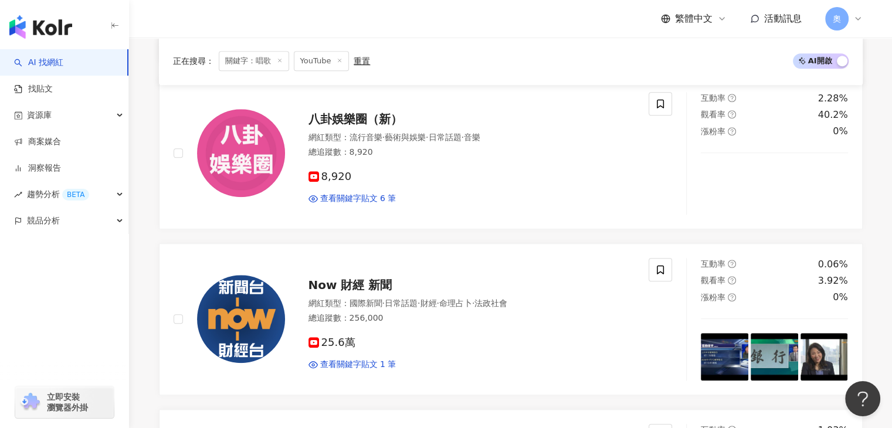
scroll to position [2282, 0]
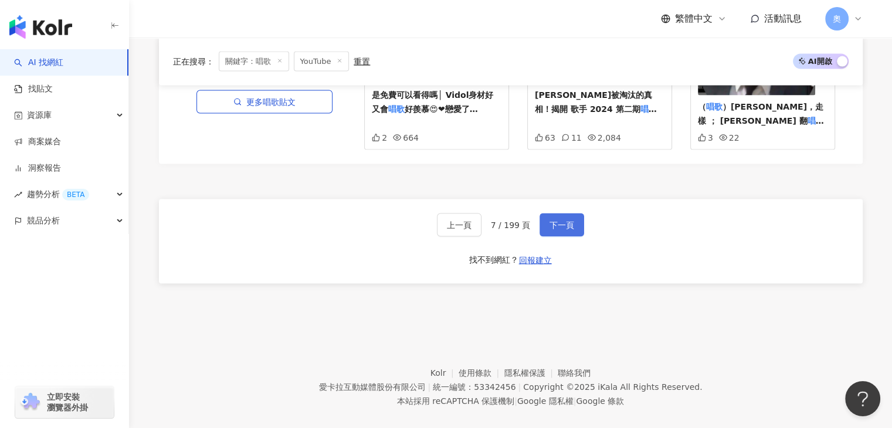
click at [563, 220] on span "下一頁" at bounding box center [561, 224] width 25 height 9
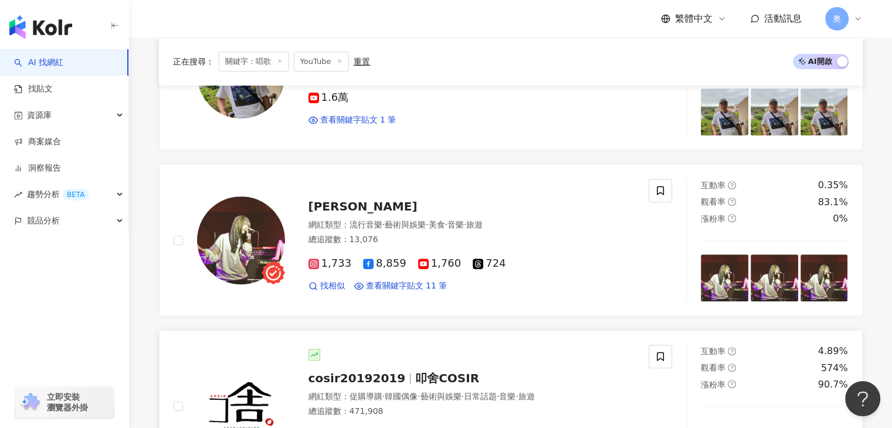
scroll to position [469, 0]
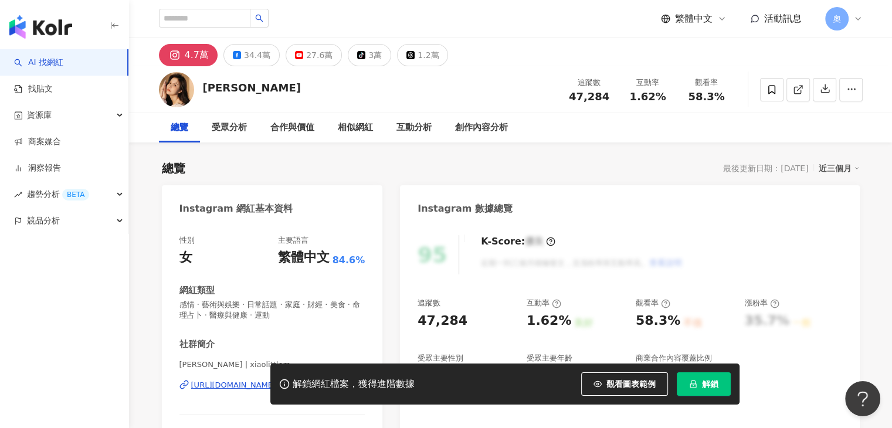
drag, startPoint x: 343, startPoint y: 266, endPoint x: 300, endPoint y: 264, distance: 43.5
click at [276, 380] on div "https://www.instagram.com/xiaolittlem/" at bounding box center [233, 385] width 85 height 11
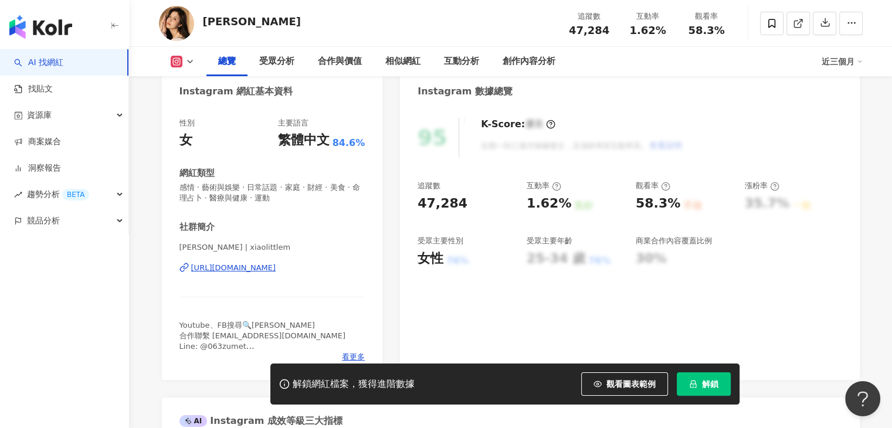
scroll to position [176, 0]
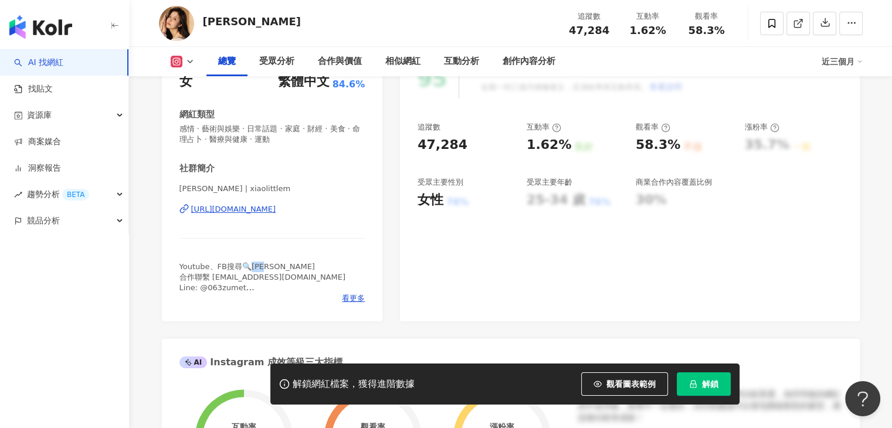
drag, startPoint x: 274, startPoint y: 267, endPoint x: 251, endPoint y: 268, distance: 22.9
click at [251, 268] on div "Youtube、FB搜尋🔍蕭小M 合作聯繫 blaire@fancyf.com Line: @063zumet @go.blaire" at bounding box center [272, 278] width 186 height 32
copy span "小M"
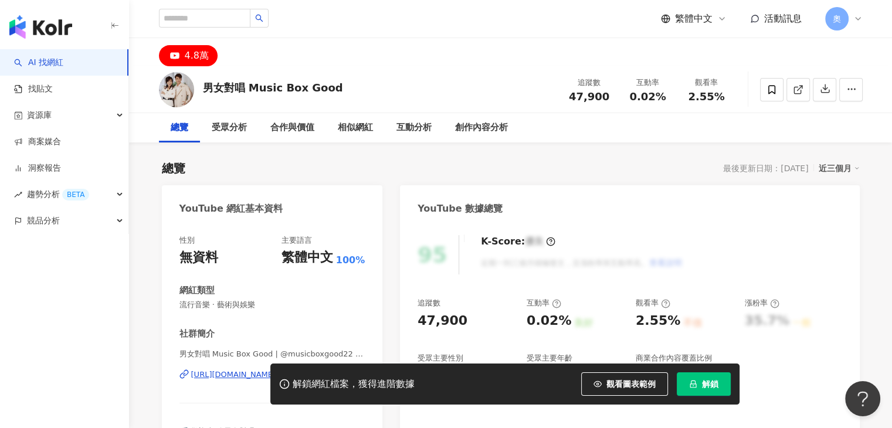
click at [276, 369] on div "[URL][DOMAIN_NAME]" at bounding box center [233, 374] width 85 height 11
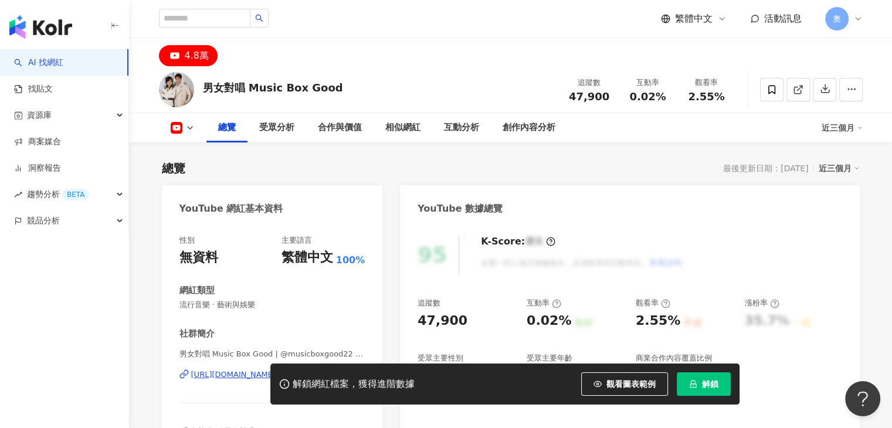
scroll to position [117, 0]
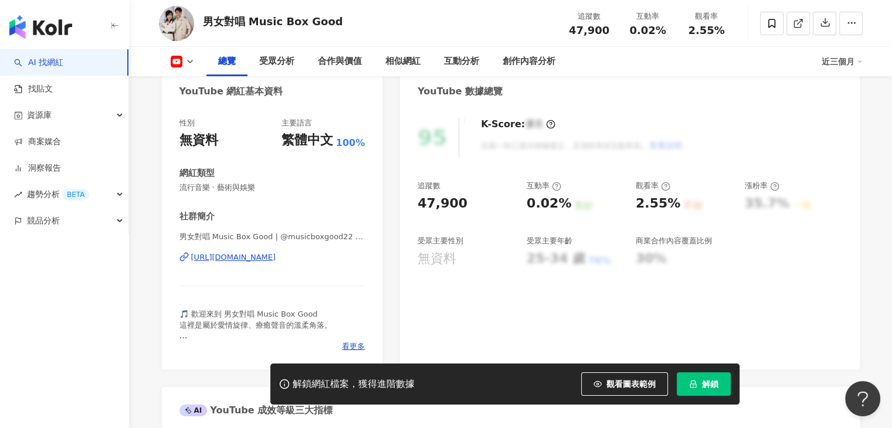
click at [276, 260] on div "[URL][DOMAIN_NAME]" at bounding box center [233, 257] width 85 height 11
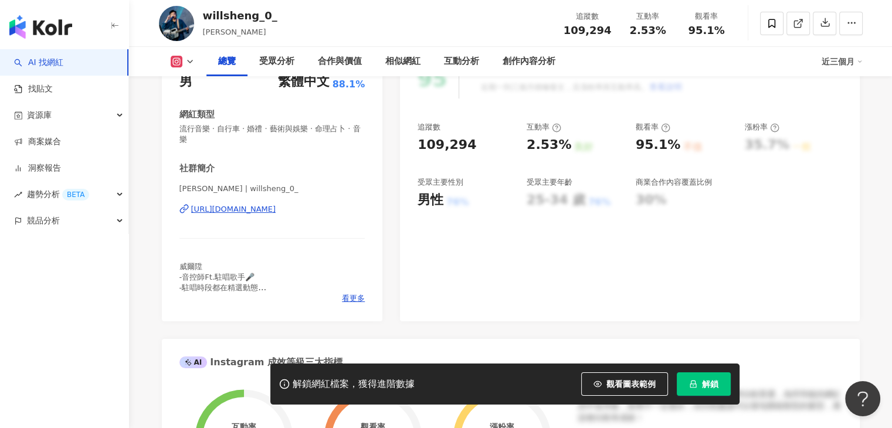
click at [272, 209] on div "[URL][DOMAIN_NAME]" at bounding box center [233, 209] width 85 height 11
